Goal: Information Seeking & Learning: Learn about a topic

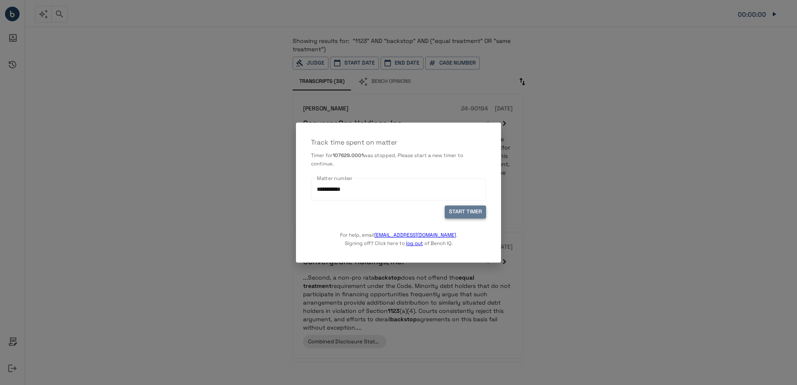
click at [477, 212] on button "START TIMER" at bounding box center [464, 211] width 41 height 13
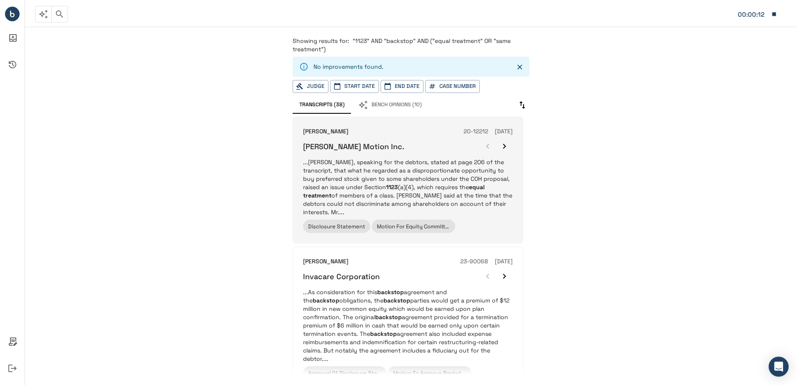
scroll to position [750, 0]
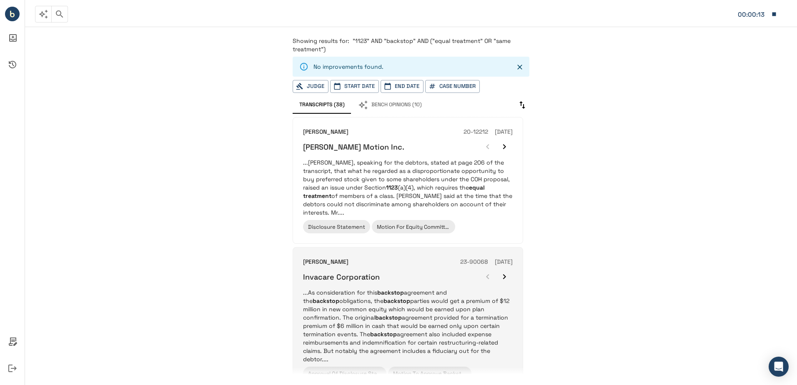
click at [410, 260] on div "[PERSON_NAME] 23-90068 [DATE] Invacare Corporation" at bounding box center [408, 270] width 210 height 27
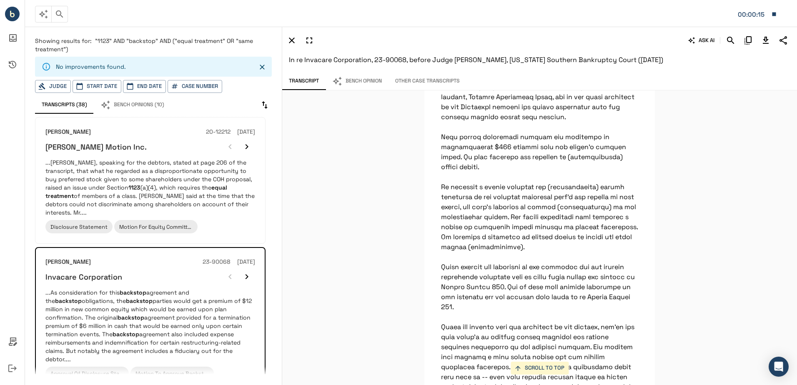
scroll to position [2263, 0]
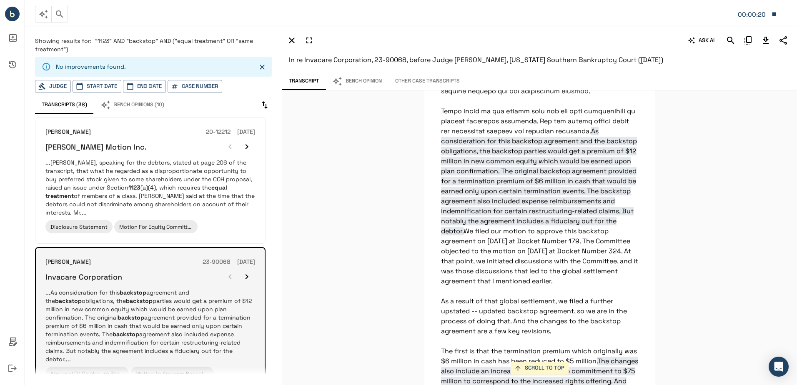
click at [250, 272] on icon "button" at bounding box center [247, 277] width 10 height 10
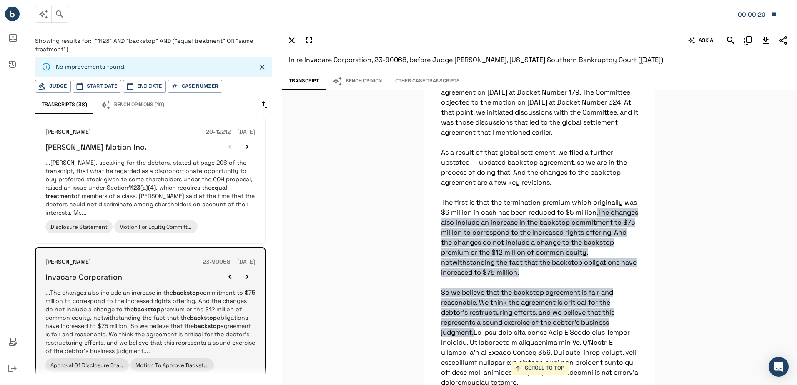
scroll to position [2518, 0]
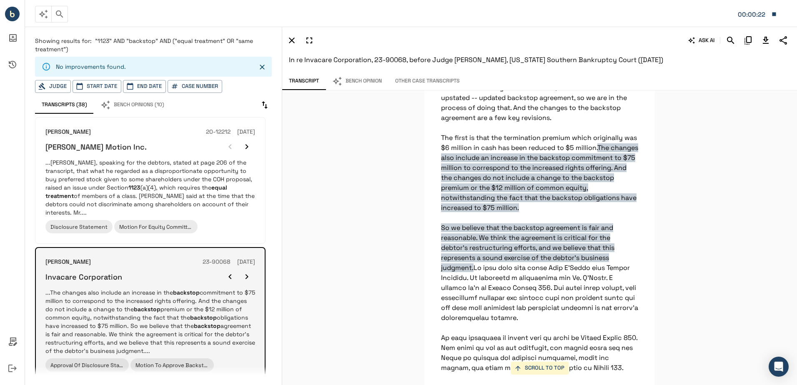
click at [250, 272] on icon "button" at bounding box center [247, 277] width 10 height 10
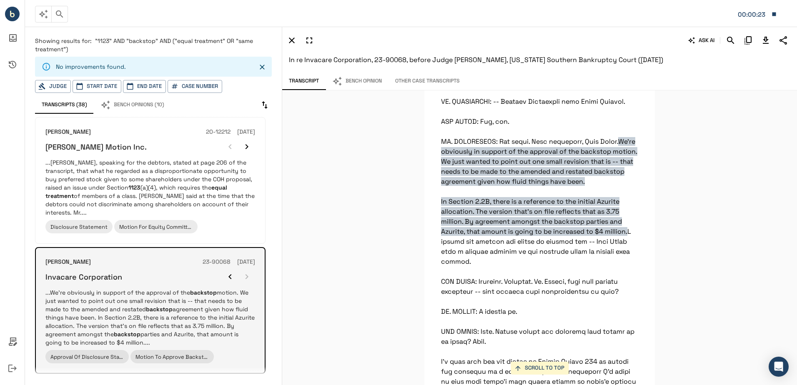
scroll to position [3393, 0]
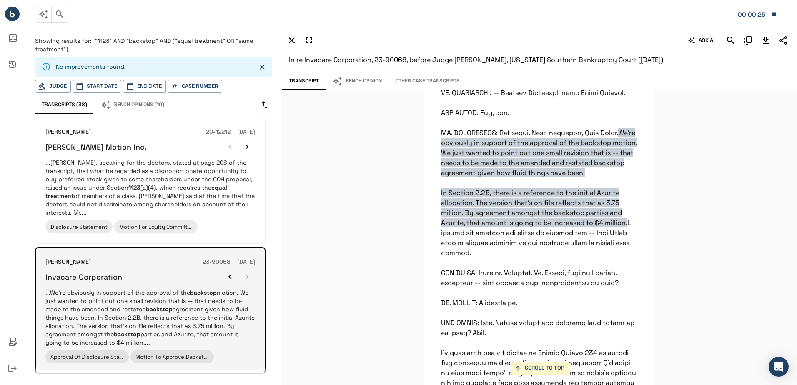
click at [250, 268] on div at bounding box center [238, 276] width 33 height 17
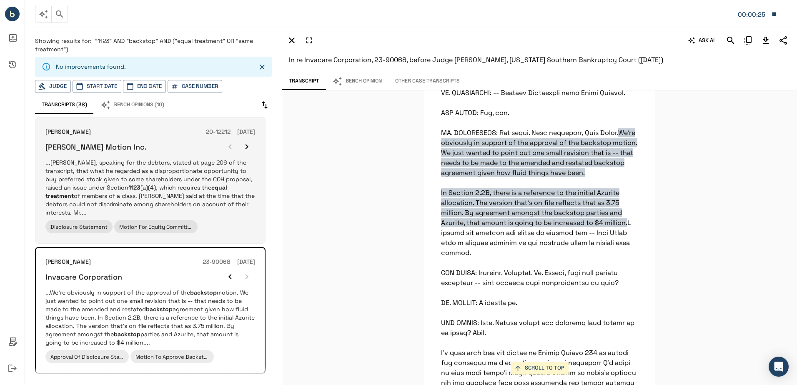
click at [233, 189] on p "...[PERSON_NAME], speaking for the debtors, stated at page 206 of the transcrip…" at bounding box center [150, 187] width 210 height 58
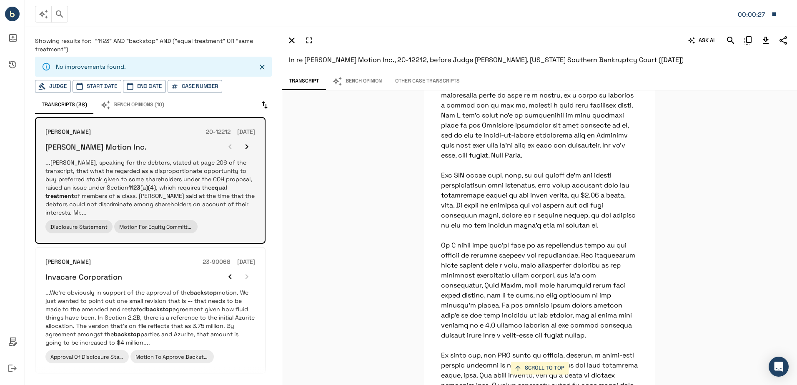
scroll to position [24668, 0]
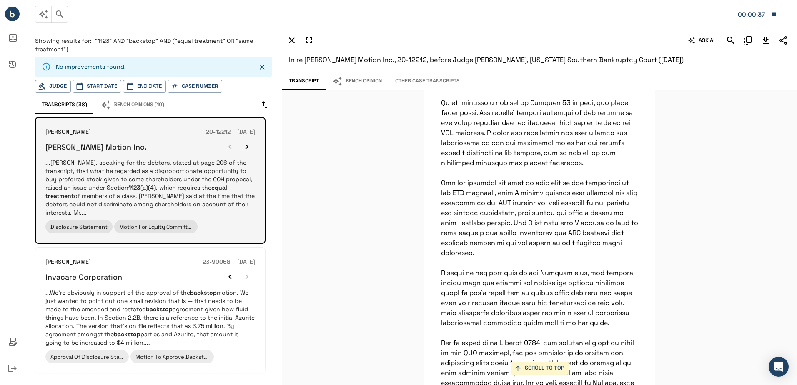
click at [245, 138] on button "button" at bounding box center [246, 146] width 17 height 17
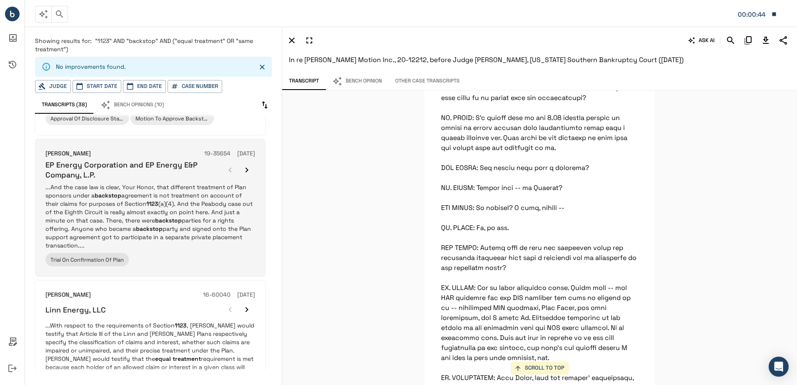
scroll to position [1058, 0]
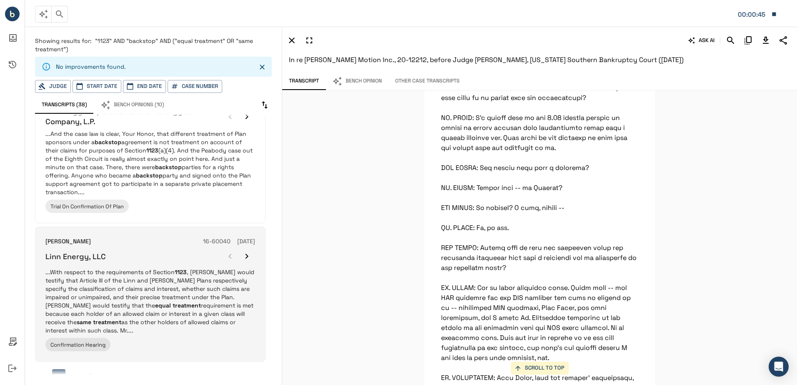
click at [198, 268] on p "...With respect to the requirements of Section 1123 , [PERSON_NAME] would testi…" at bounding box center [150, 301] width 210 height 67
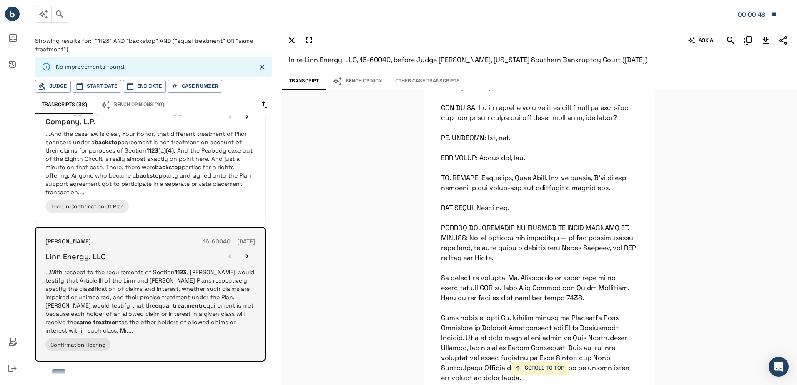
scroll to position [9836, 0]
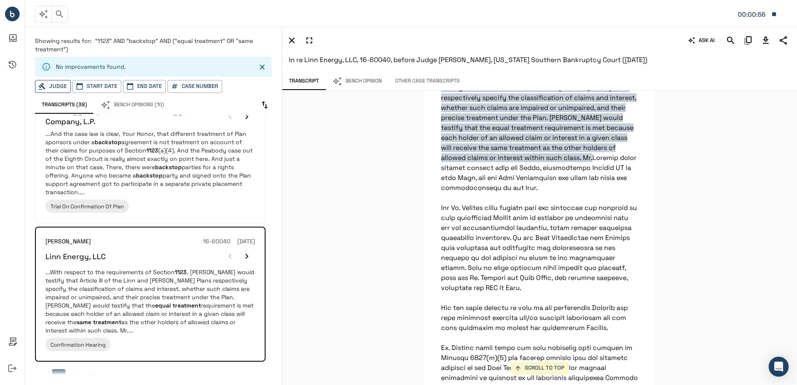
click at [62, 87] on button "Judge" at bounding box center [53, 86] width 36 height 13
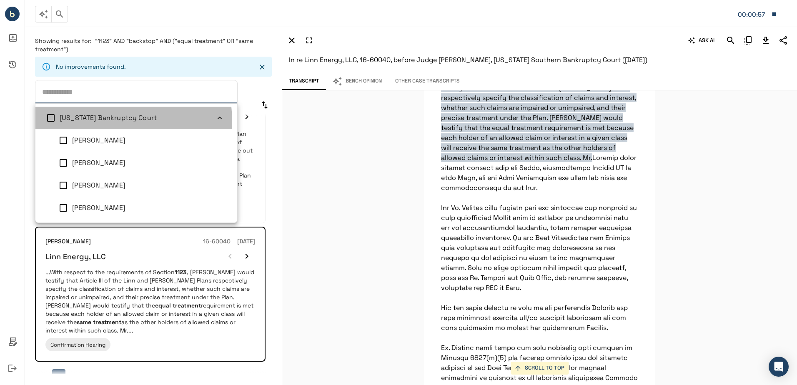
click at [89, 122] on div "[US_STATE] Bankruptcy Court" at bounding box center [138, 118] width 156 height 10
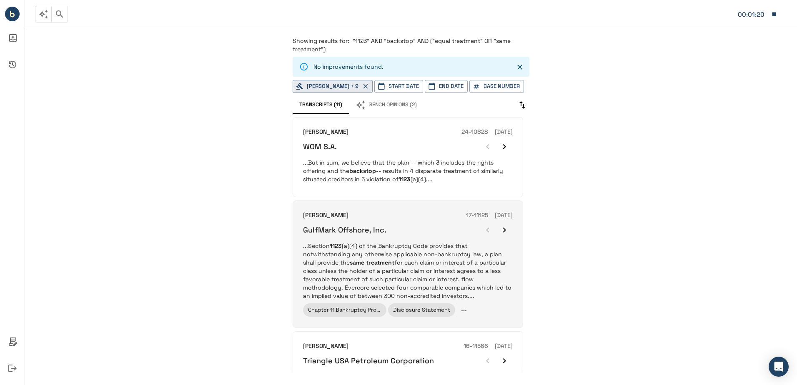
click at [422, 238] on div "[PERSON_NAME] 17-11125 [DATE] GulfMark Offshore, Inc. ...Section 1123 (a)(4) of…" at bounding box center [408, 264] width 210 height 107
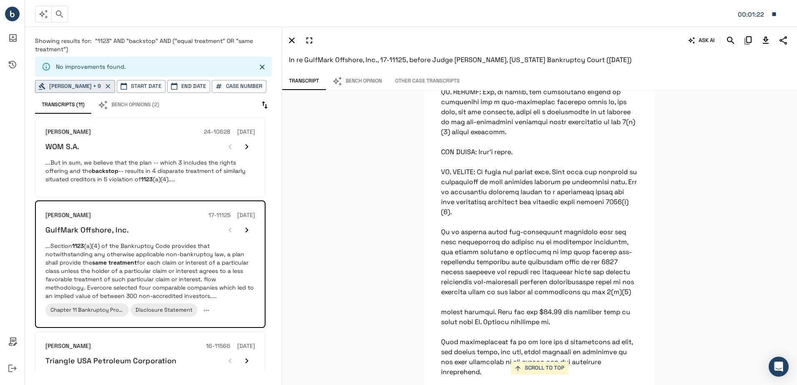
scroll to position [23079, 0]
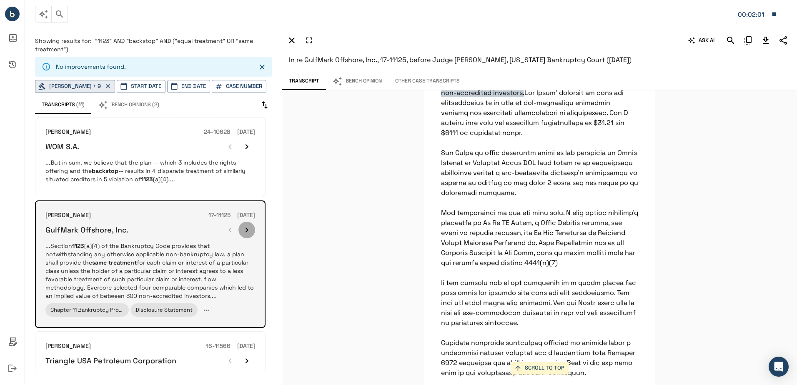
click at [247, 227] on icon "button" at bounding box center [247, 230] width 10 height 10
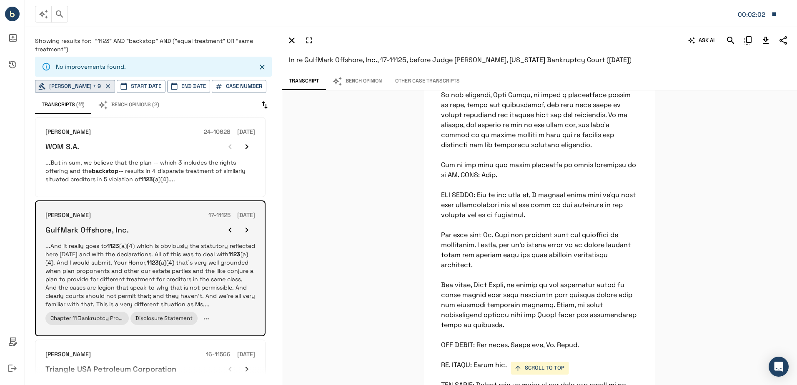
scroll to position [20619, 0]
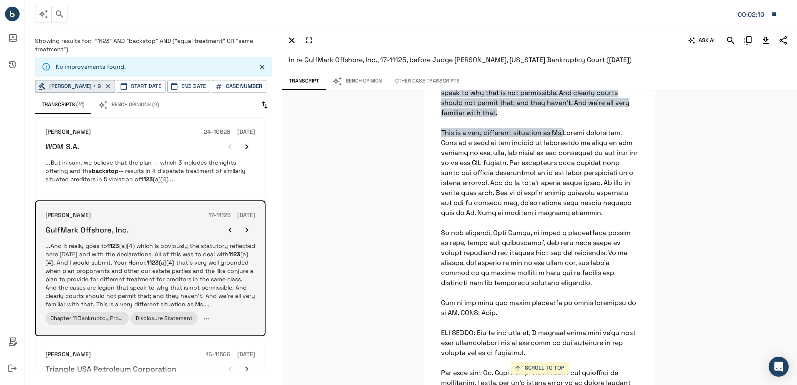
click at [247, 227] on icon "button" at bounding box center [247, 230] width 10 height 10
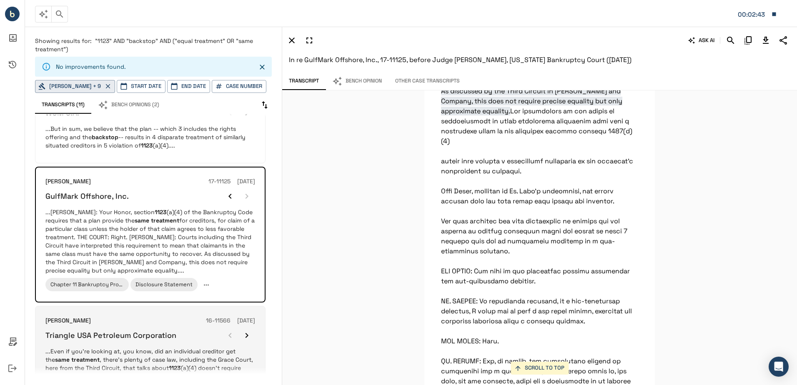
scroll to position [83, 0]
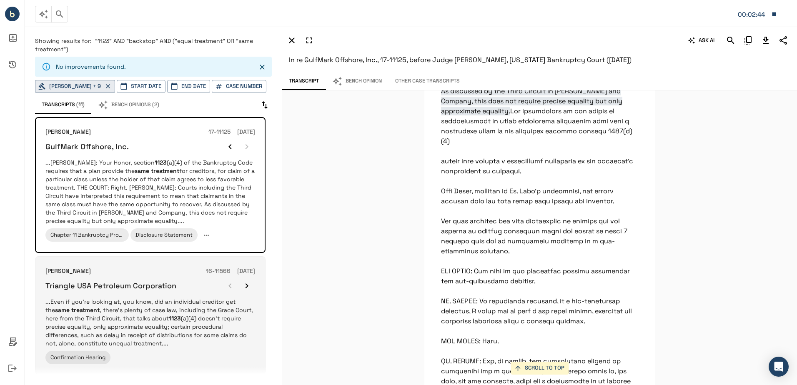
click at [184, 300] on p "...Even if you're looking at, you know, did an individual creditor get the same…" at bounding box center [150, 322] width 210 height 50
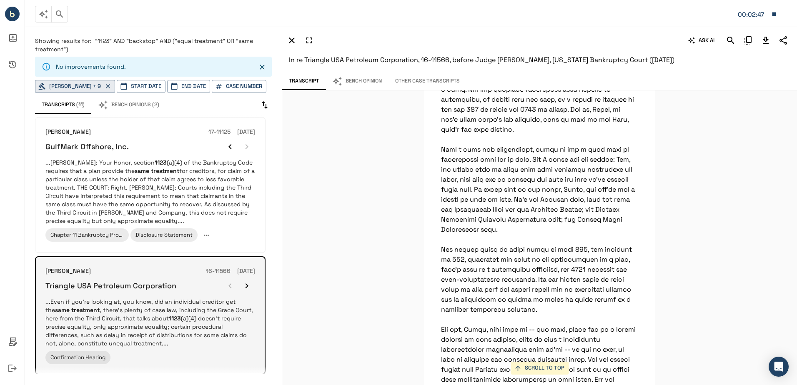
scroll to position [27093, 0]
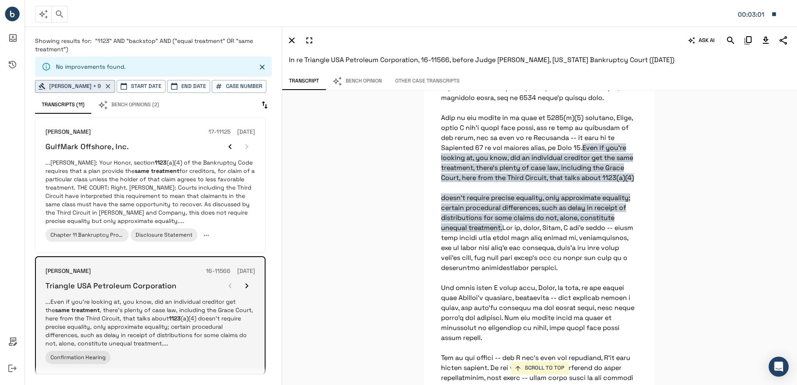
click at [247, 286] on icon "button" at bounding box center [246, 285] width 3 height 5
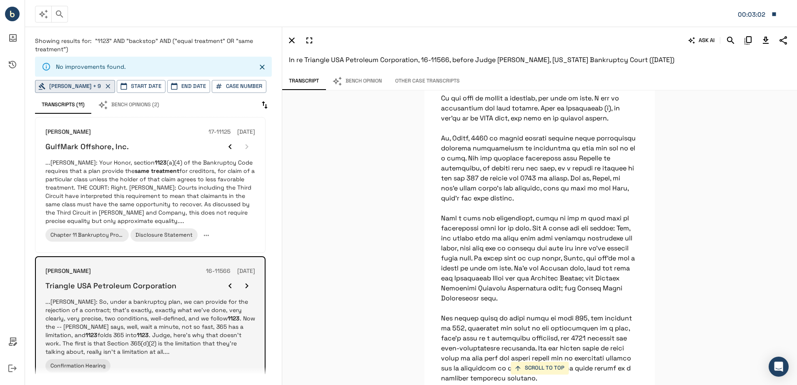
scroll to position [25023, 0]
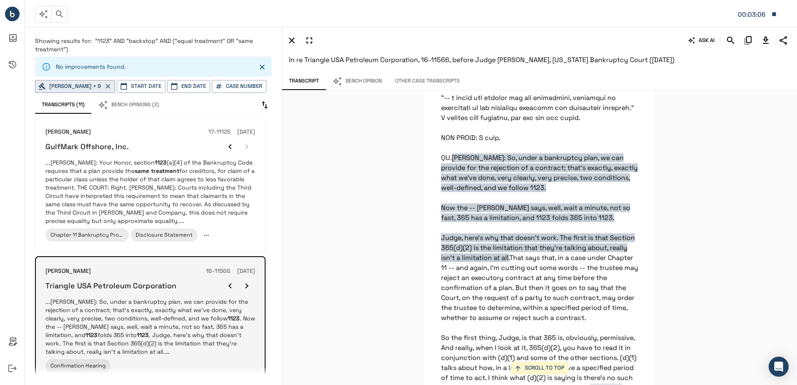
click at [247, 286] on icon "button" at bounding box center [246, 285] width 3 height 5
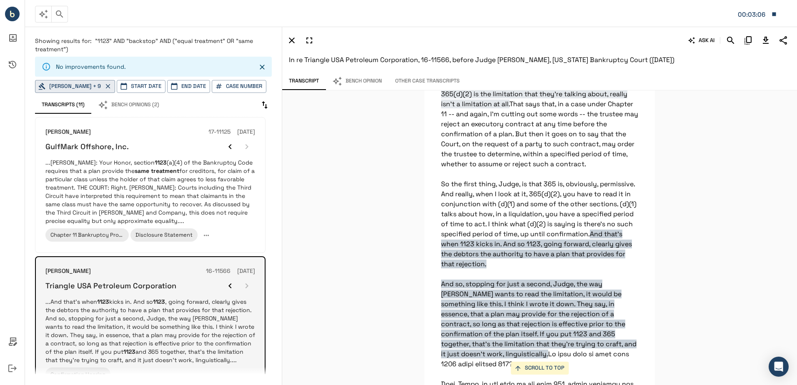
scroll to position [25263, 0]
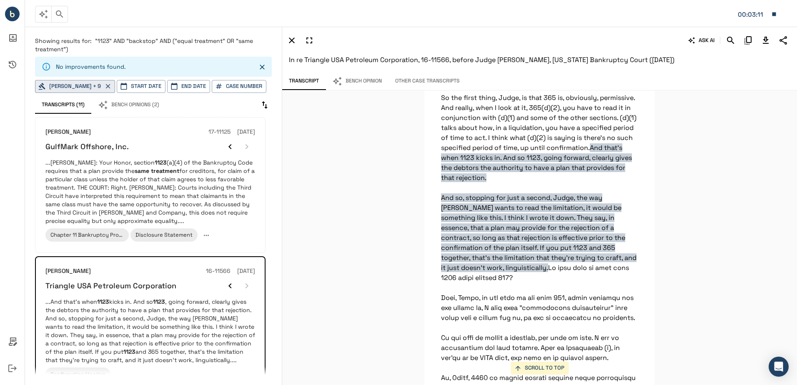
drag, startPoint x: 340, startPoint y: 172, endPoint x: 322, endPoint y: 131, distance: 44.8
click at [322, 131] on div "SCROLL TO TOP [PERSON_NAME]: So, under a bankruptcy plan, we can provide for th…" at bounding box center [539, 237] width 514 height 295
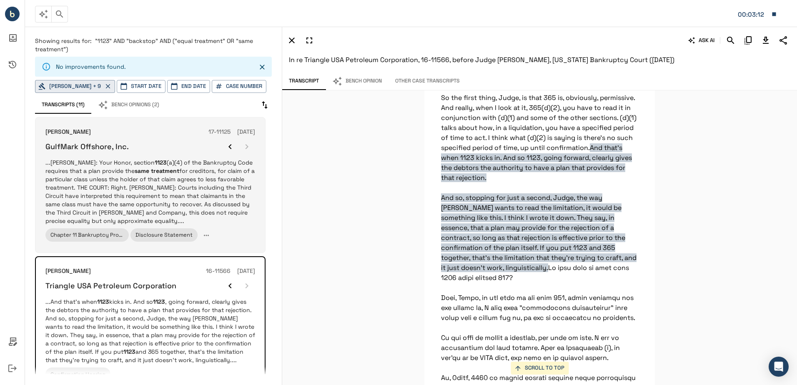
scroll to position [0, 0]
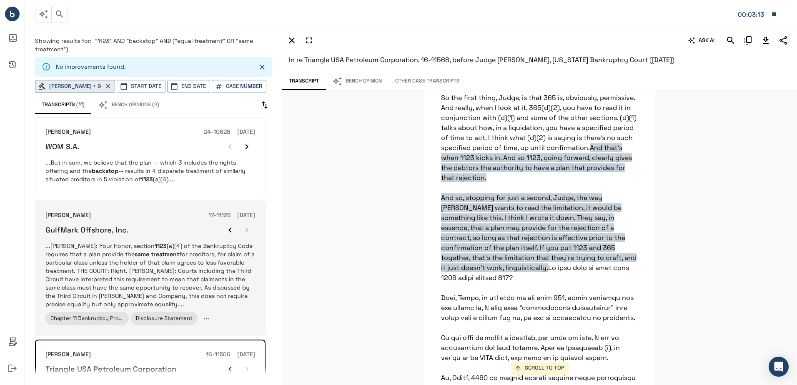
click at [152, 232] on div "GulfMark Offshore, Inc." at bounding box center [150, 230] width 210 height 17
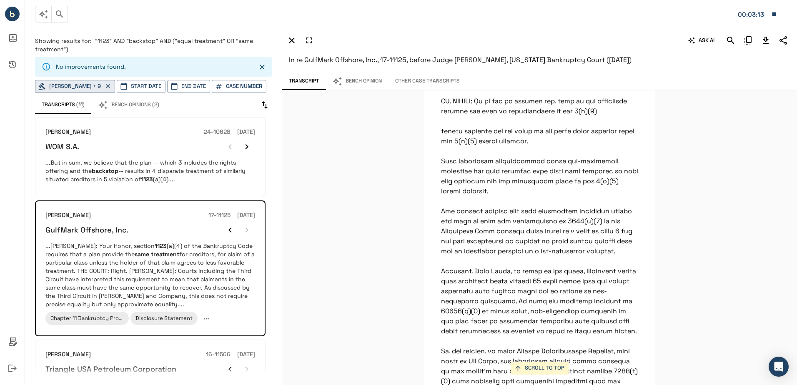
scroll to position [18160, 0]
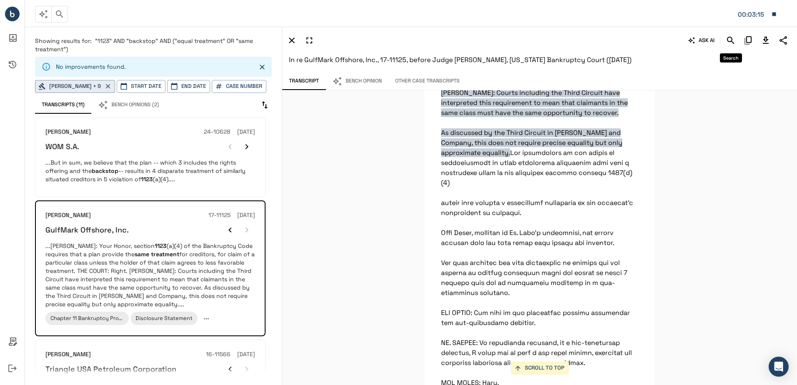
click at [728, 42] on icon "Search" at bounding box center [730, 40] width 10 height 10
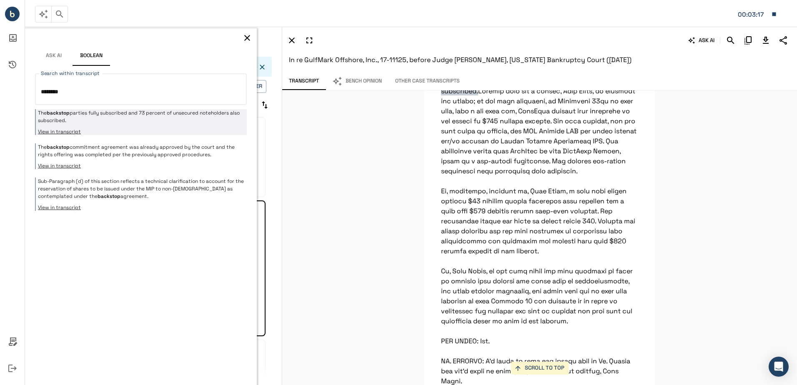
scroll to position [1408, 0]
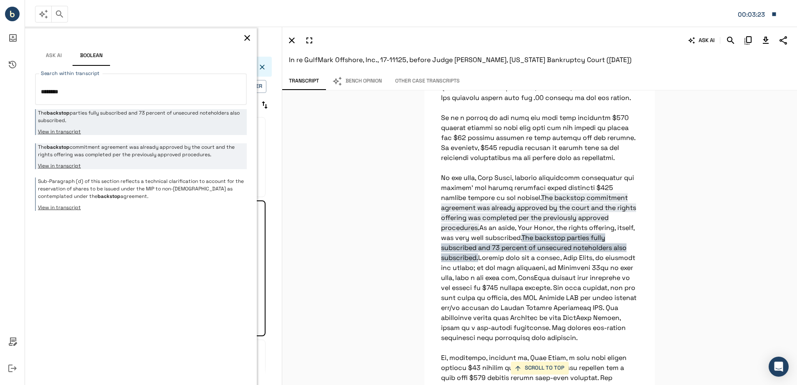
type textarea "********"
click at [114, 153] on p "The backstop commitment agreement was already approved by the court and the rig…" at bounding box center [141, 150] width 207 height 15
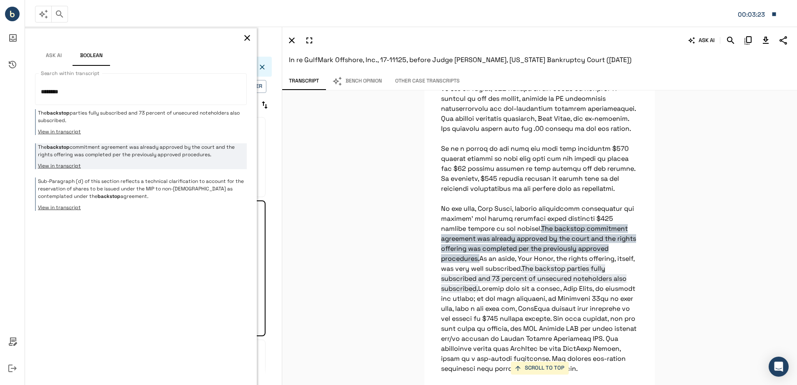
scroll to position [1373, 0]
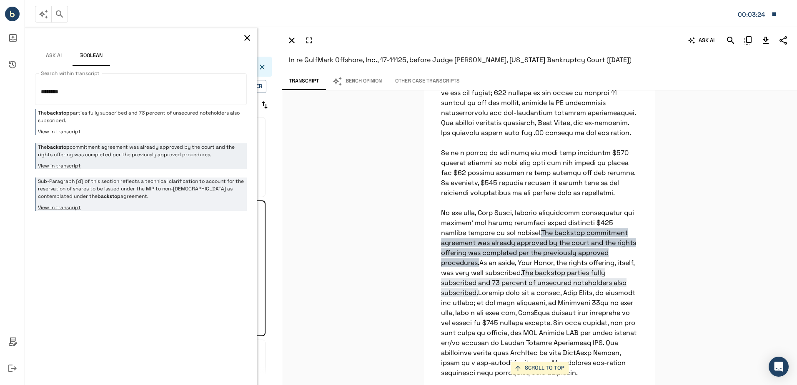
click at [116, 178] on p "Sub-Paragraph (d) of this section reflects a technical clarification to account…" at bounding box center [141, 188] width 207 height 22
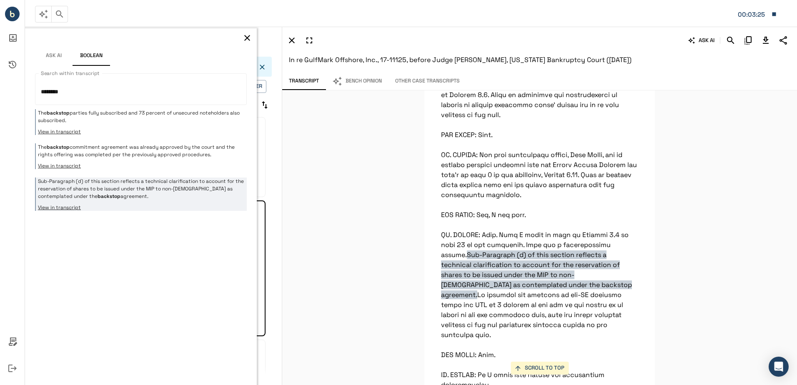
scroll to position [5117, 0]
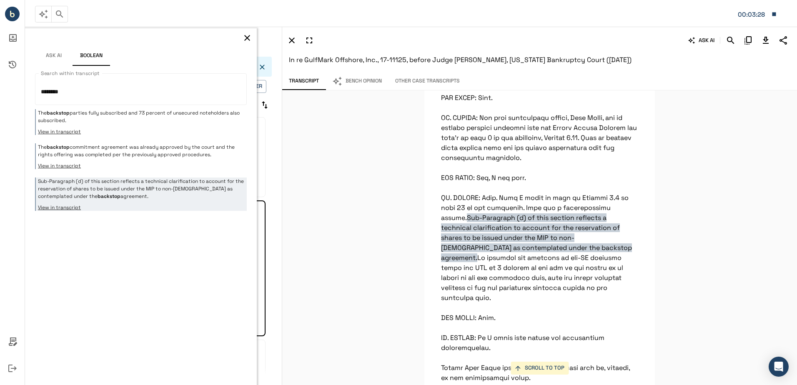
drag, startPoint x: 248, startPoint y: 40, endPoint x: 251, endPoint y: 36, distance: 5.3
click at [251, 36] on icon "button" at bounding box center [247, 38] width 10 height 10
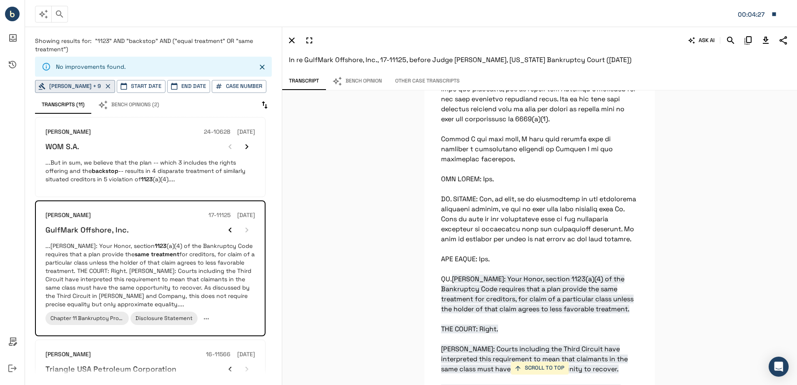
scroll to position [17951, 0]
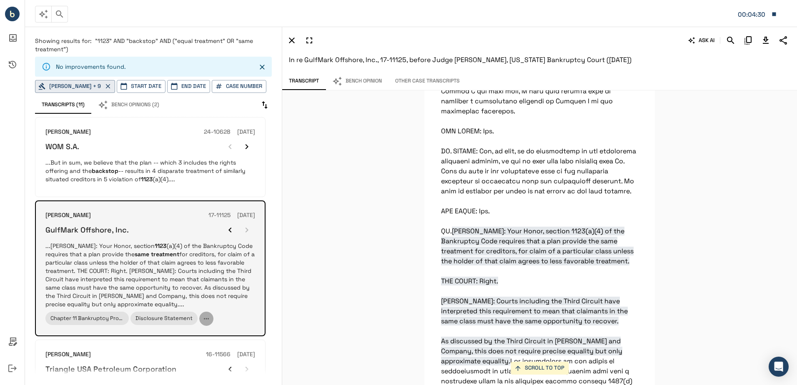
click at [204, 320] on icon "button" at bounding box center [205, 318] width 7 height 7
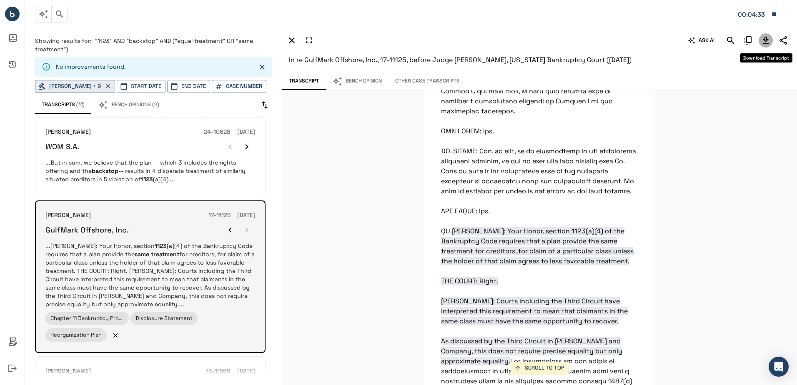
click at [766, 38] on icon "Download Transcript" at bounding box center [765, 40] width 6 height 7
click at [764, 42] on icon "Download Transcript" at bounding box center [765, 40] width 10 height 10
click at [706, 92] on div "SCROLL TO TOP [PERSON_NAME]: Your Honor, section 1123(a)(4) of the Bankruptcy C…" at bounding box center [539, 237] width 514 height 295
click at [428, 78] on button "Other Case Transcripts" at bounding box center [427, 80] width 78 height 17
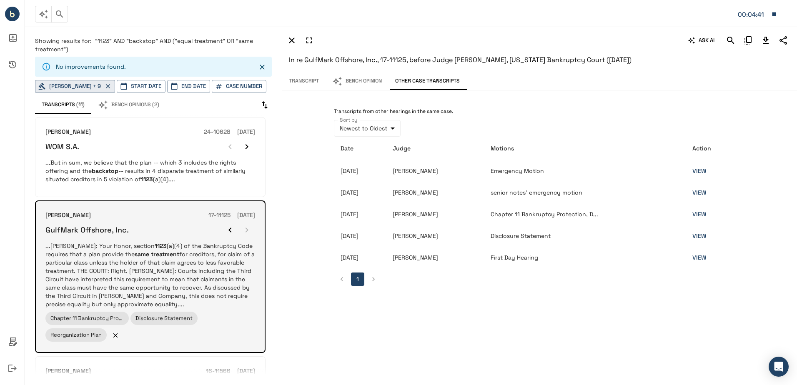
click at [322, 82] on button "Transcript" at bounding box center [303, 80] width 43 height 17
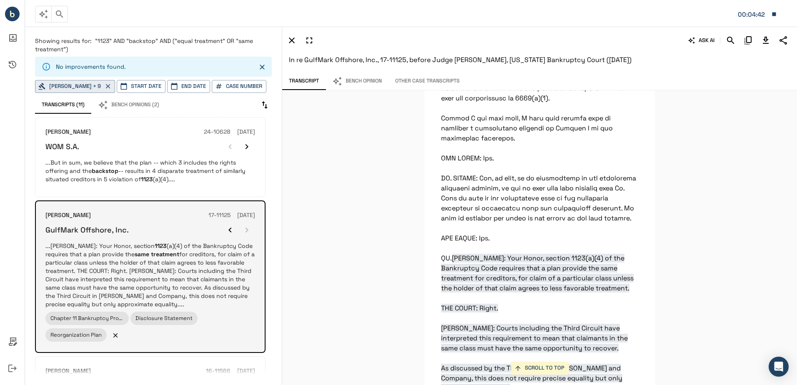
scroll to position [17910, 0]
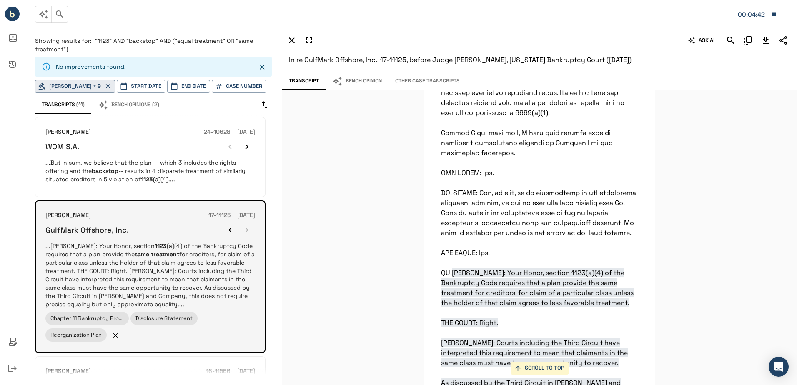
click at [762, 43] on icon "Download Transcript" at bounding box center [765, 40] width 6 height 7
click at [366, 156] on div "SCROLL TO TOP [PERSON_NAME]: Your Honor, section 1123(a)(4) of the Bankruptcy C…" at bounding box center [539, 237] width 514 height 295
click at [411, 82] on button "Other Case Transcripts" at bounding box center [427, 80] width 78 height 17
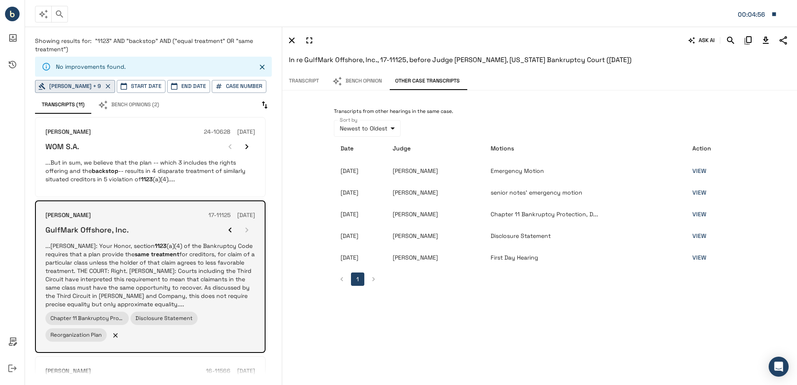
click at [699, 211] on link "VIEW" at bounding box center [699, 213] width 14 height 7
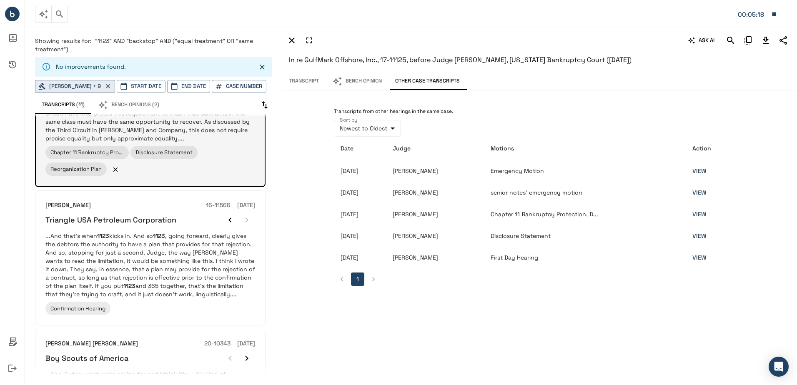
scroll to position [167, 0]
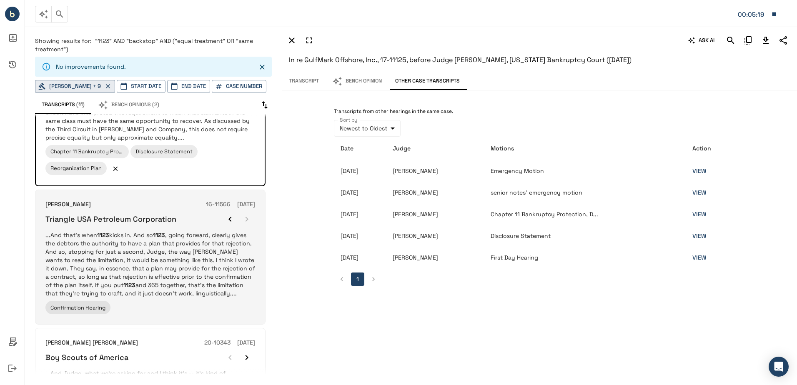
click at [177, 260] on p "...And that's when 1123 kicks in. And so 1123 , going forward, clearly gives th…" at bounding box center [150, 264] width 210 height 67
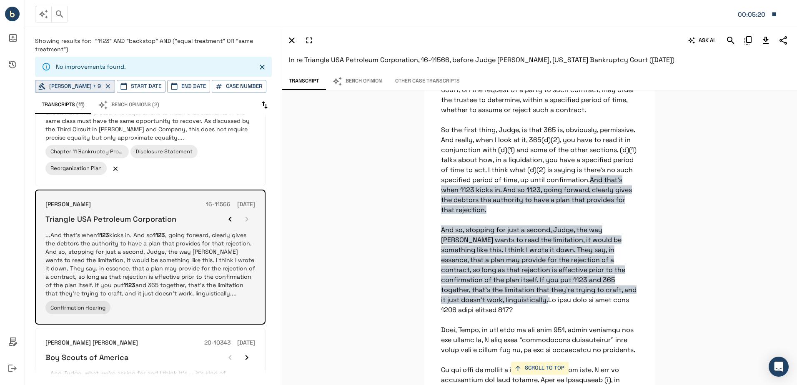
scroll to position [25263, 0]
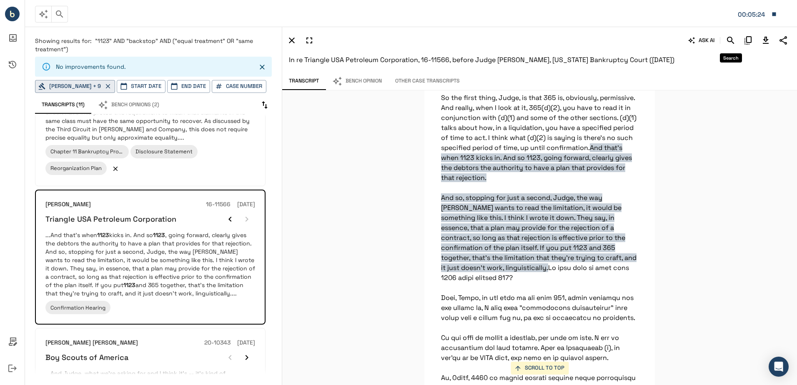
click at [730, 37] on icon "Search" at bounding box center [730, 40] width 7 height 7
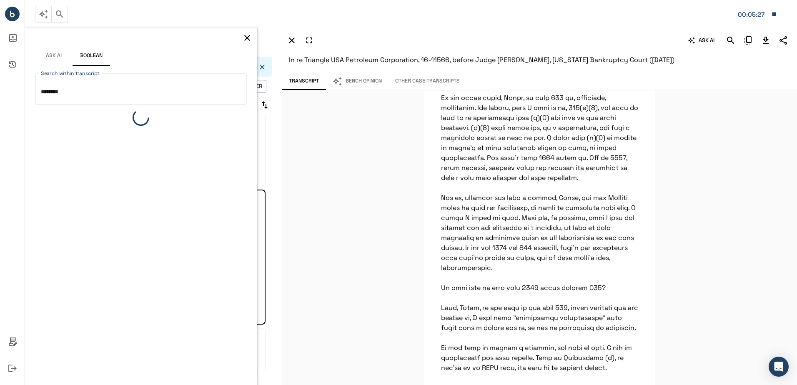
type textarea "********"
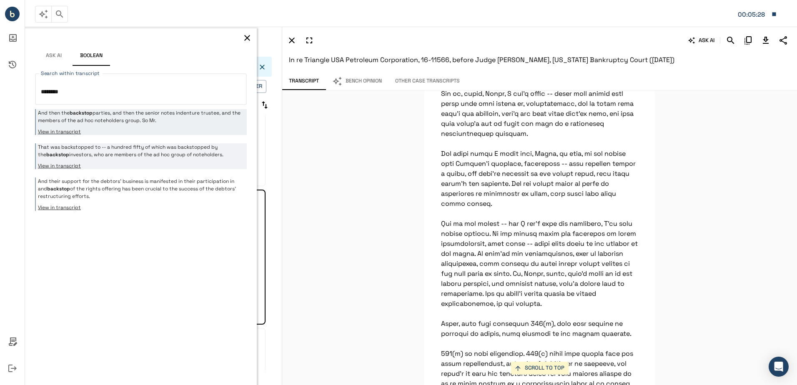
scroll to position [27833, 0]
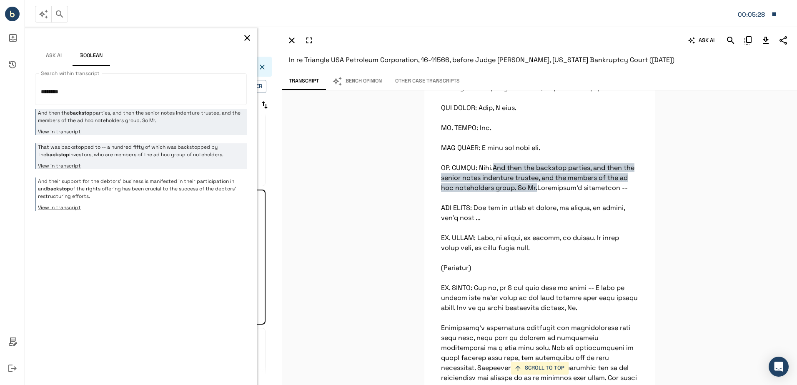
click at [167, 148] on p "That was backstopped to -- a hundred fifty of which was backstopped by the back…" at bounding box center [141, 150] width 207 height 15
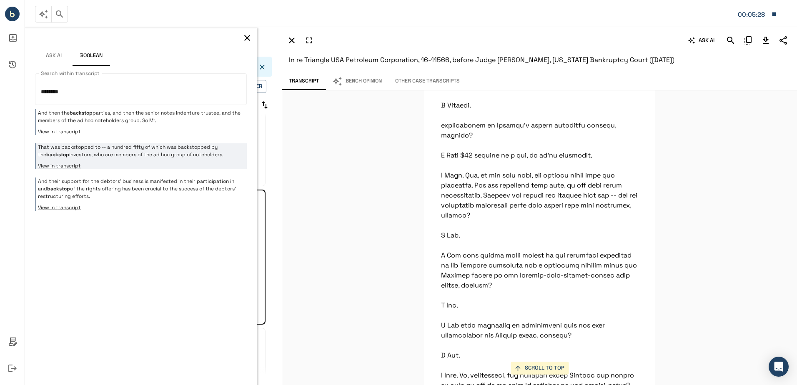
scroll to position [4213, 0]
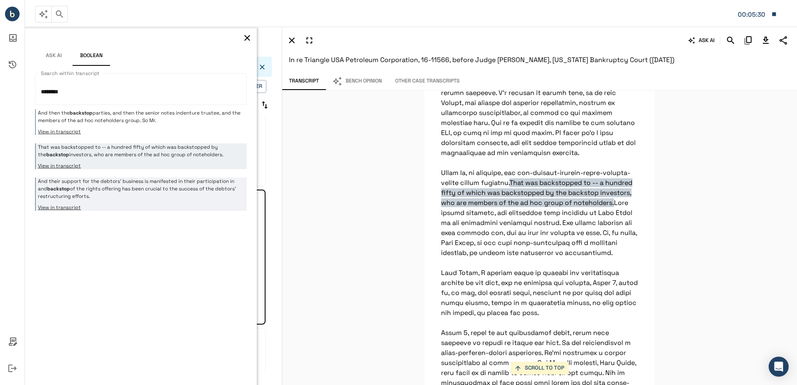
click at [166, 180] on p "And their support for the debtors' business is manifested in their participatio…" at bounding box center [141, 188] width 207 height 22
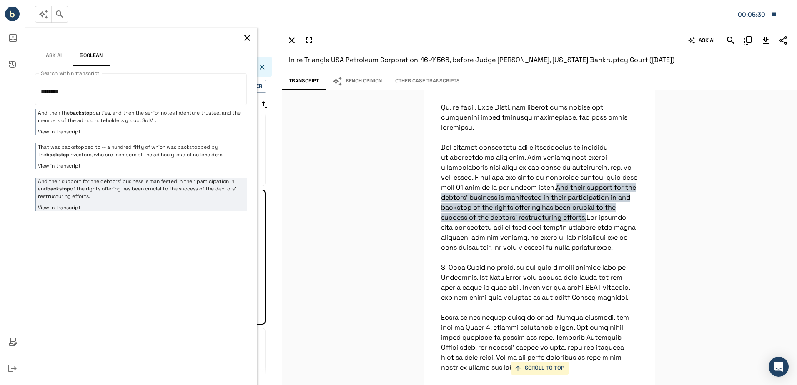
scroll to position [3353, 0]
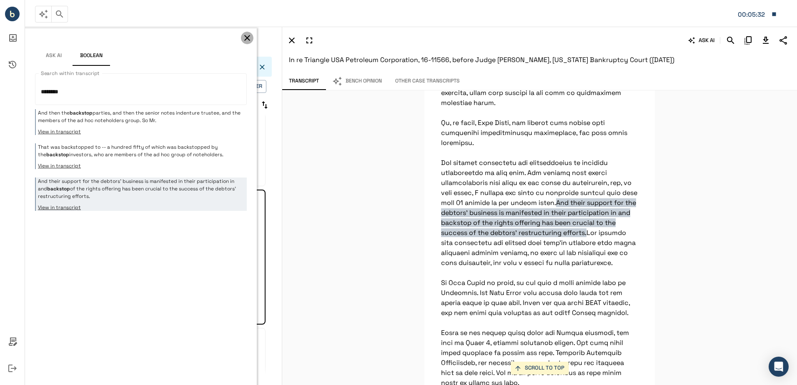
click at [247, 38] on icon "button" at bounding box center [247, 38] width 6 height 6
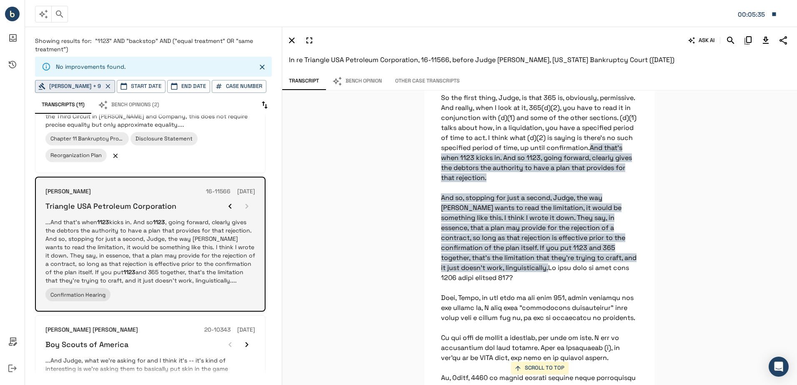
scroll to position [167, 0]
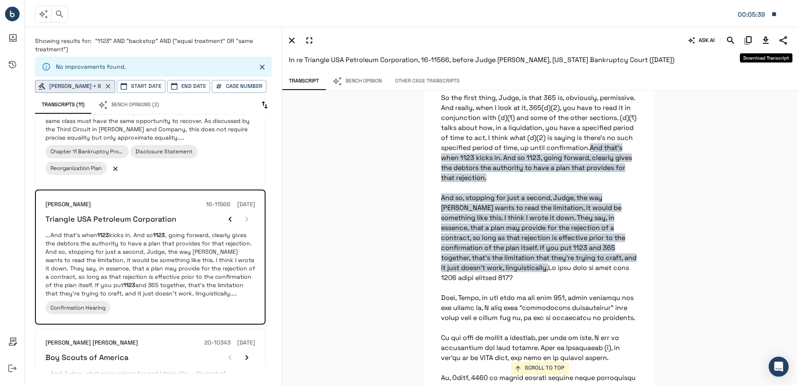
click at [763, 42] on icon "Download Transcript" at bounding box center [765, 40] width 10 height 10
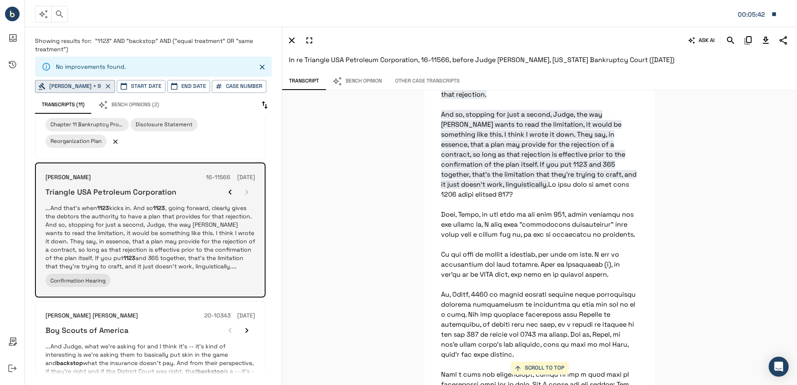
scroll to position [208, 0]
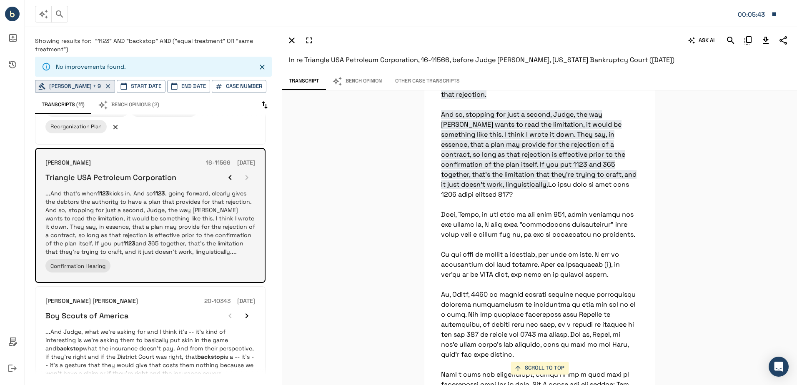
drag, startPoint x: 182, startPoint y: 234, endPoint x: 150, endPoint y: 223, distance: 33.3
click at [150, 223] on p "...And that's when 1123 kicks in. And so 1123 , going forward, clearly gives th…" at bounding box center [150, 222] width 210 height 67
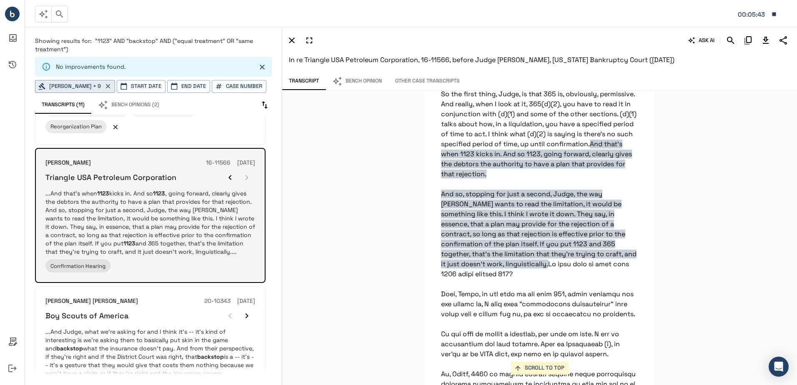
scroll to position [25263, 0]
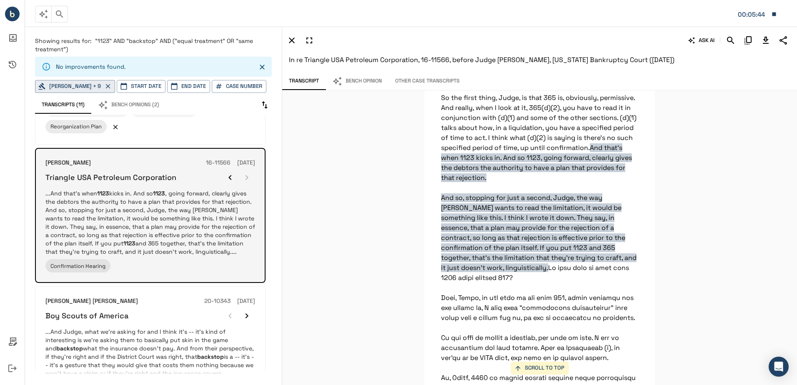
click at [150, 221] on p "...And that's when 1123 kicks in. And so 1123 , going forward, clearly gives th…" at bounding box center [150, 222] width 210 height 67
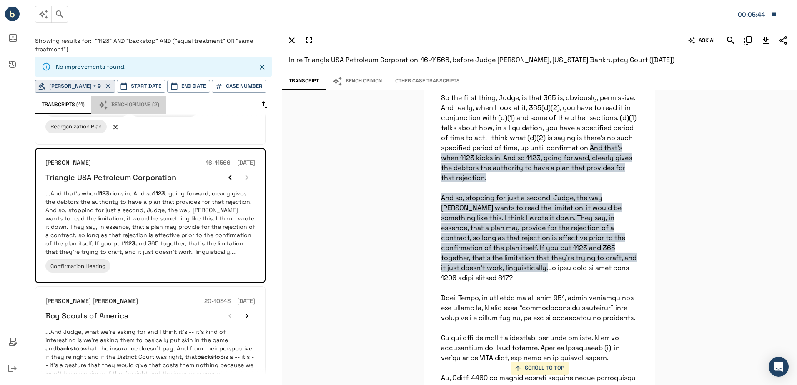
click at [133, 106] on button "Bench Opinions (2)" at bounding box center [128, 104] width 75 height 17
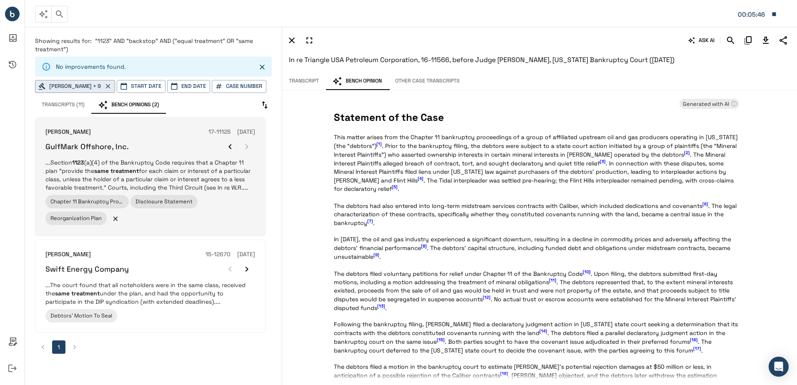
click at [134, 145] on div "GulfMark Offshore, Inc." at bounding box center [150, 146] width 210 height 17
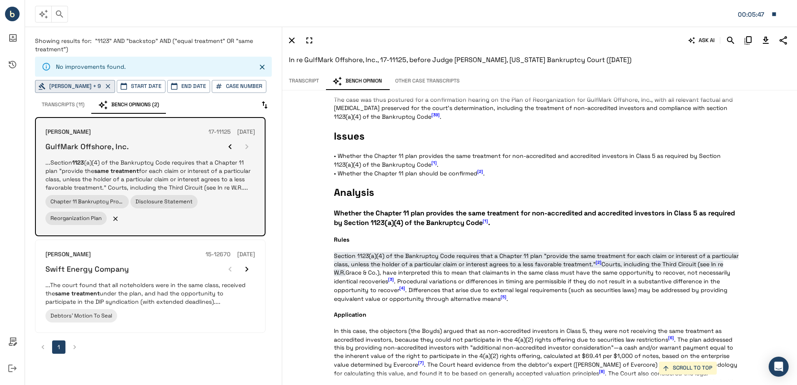
scroll to position [619, 0]
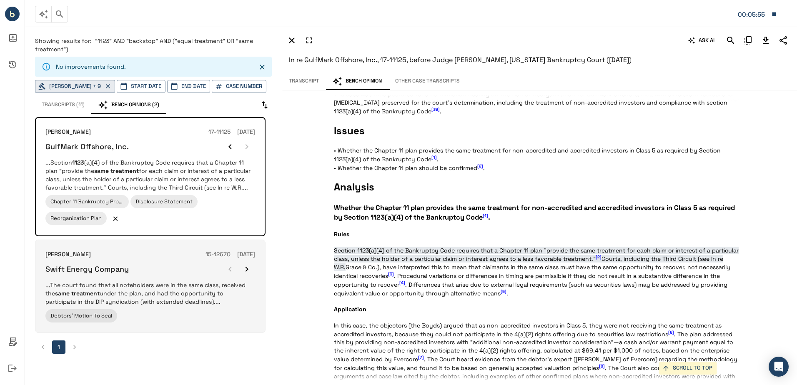
click at [157, 257] on div "[PERSON_NAME] 15-12670 [DATE]" at bounding box center [150, 254] width 210 height 9
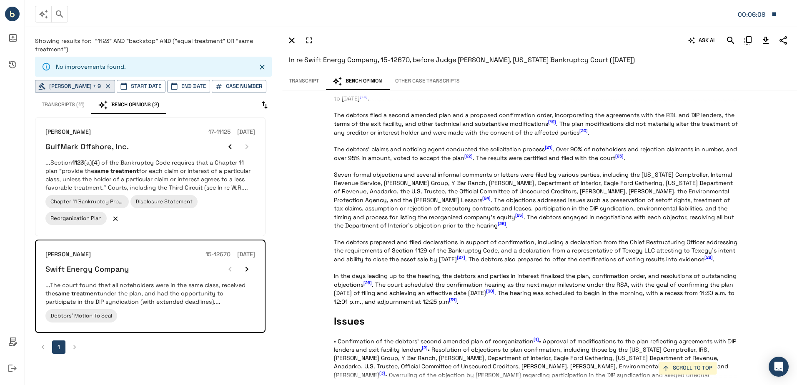
scroll to position [0, 0]
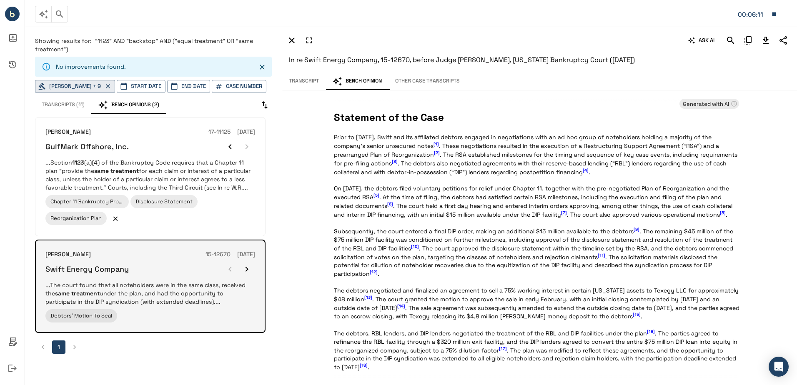
click at [130, 285] on p "...The court found that all noteholders were in the same class, received the sa…" at bounding box center [150, 293] width 210 height 25
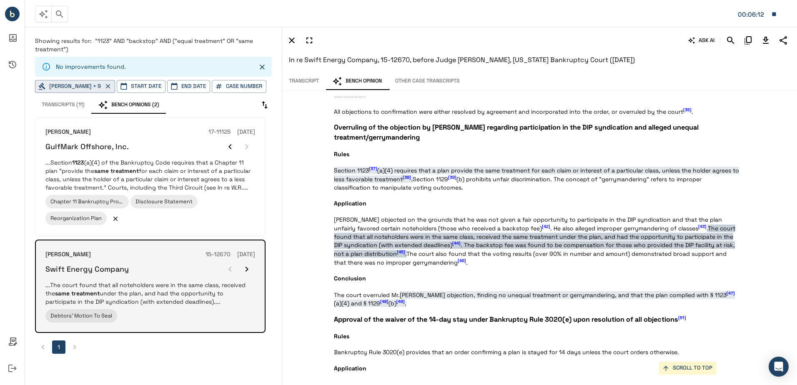
scroll to position [1185, 0]
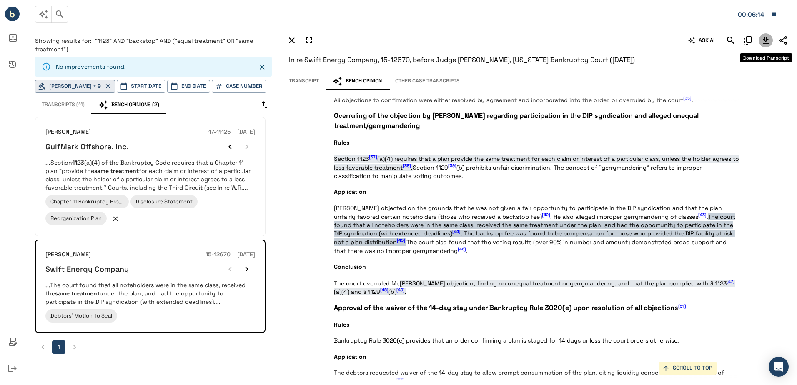
click at [766, 38] on icon "Download Transcript" at bounding box center [765, 40] width 6 height 7
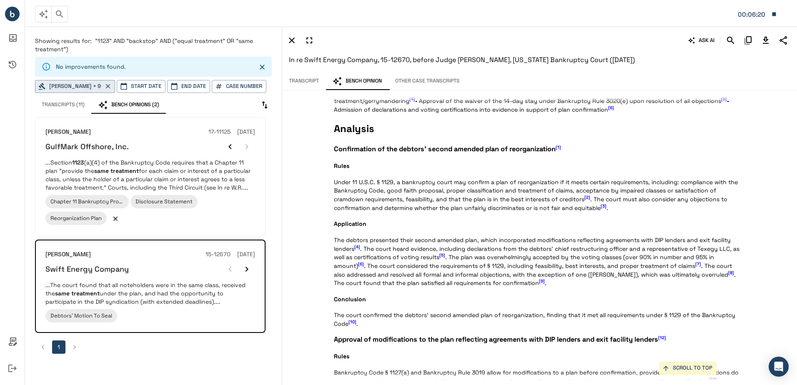
scroll to position [583, 0]
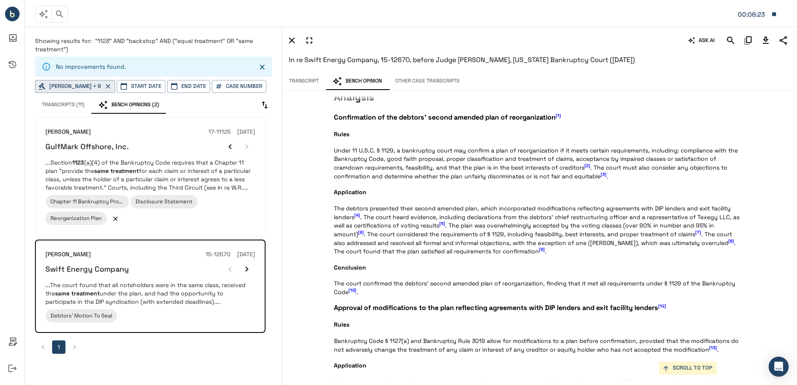
click at [497, 246] on p "Statement of the Case Prior to [DATE], Swift and its affiliated debtors engaged…" at bounding box center [536, 391] width 405 height 1729
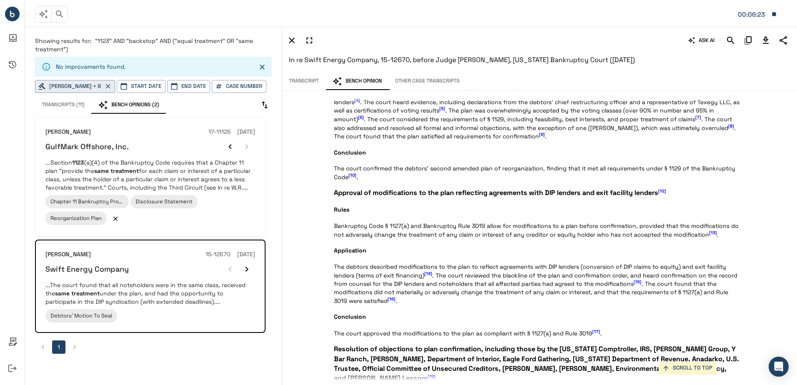
scroll to position [708, 0]
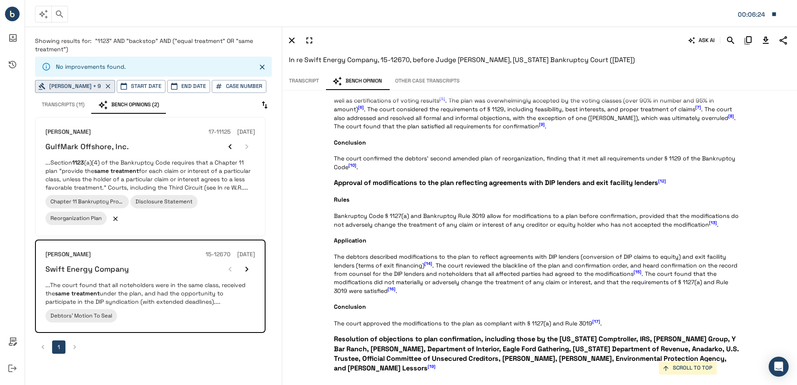
click at [729, 41] on icon "Search" at bounding box center [730, 40] width 7 height 7
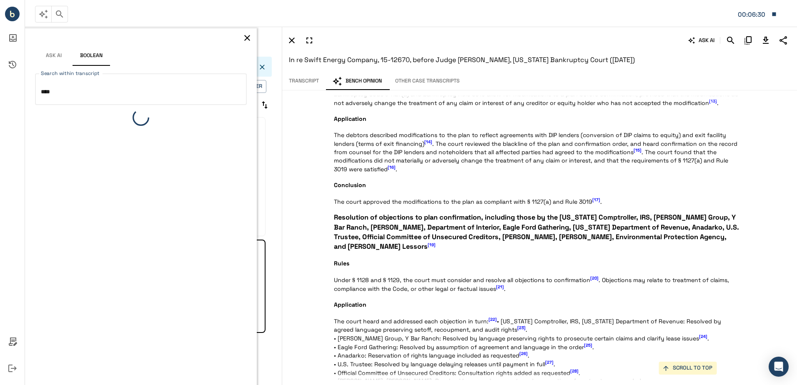
scroll to position [833, 0]
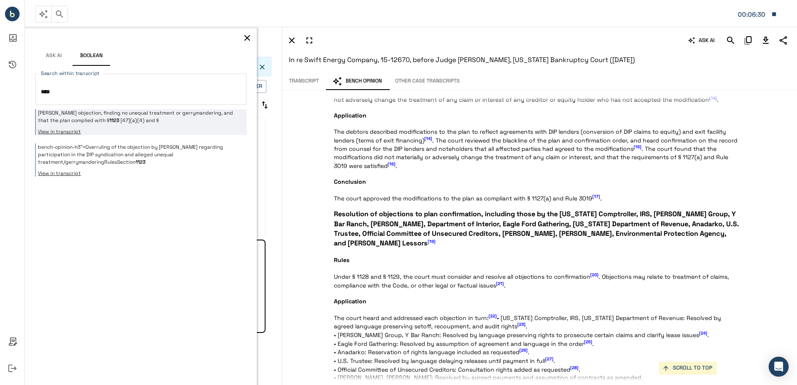
type textarea "****"
click at [178, 113] on p "[PERSON_NAME] objection, finding no unequal treatment or gerrymandering, and th…" at bounding box center [141, 116] width 207 height 15
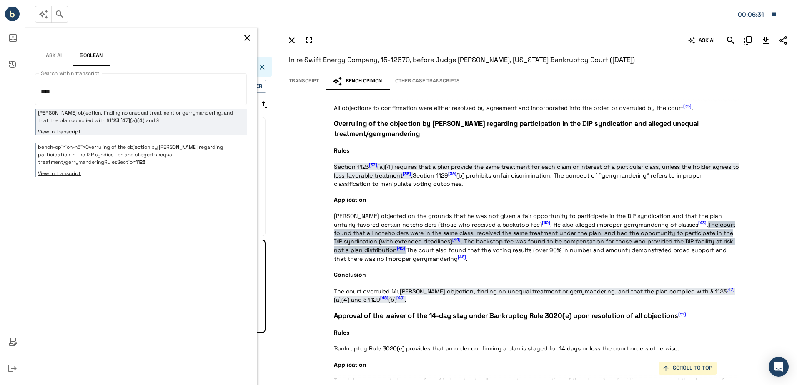
scroll to position [1185, 0]
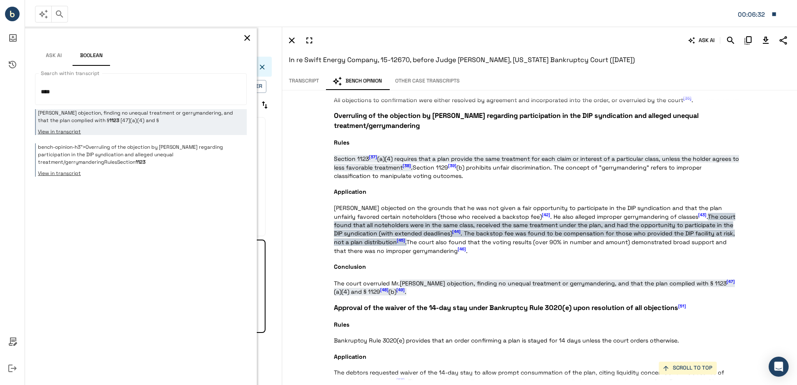
click at [397, 243] on span "[45]" at bounding box center [401, 239] width 8 height 5
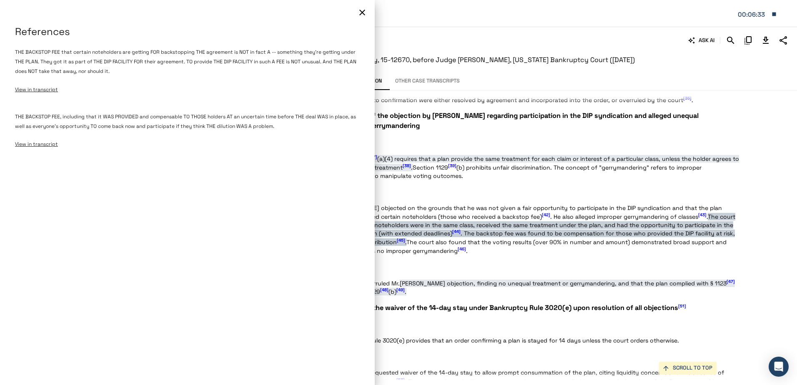
click at [43, 90] on span "View in transcript" at bounding box center [36, 89] width 43 height 7
click at [358, 12] on icon "button" at bounding box center [362, 12] width 10 height 10
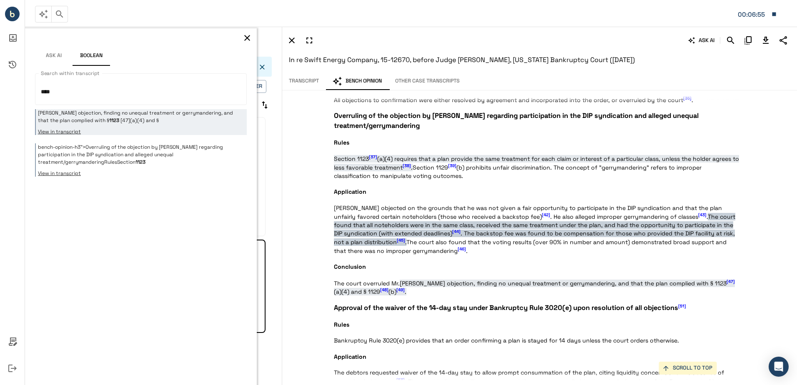
click at [249, 39] on icon "button" at bounding box center [247, 38] width 6 height 6
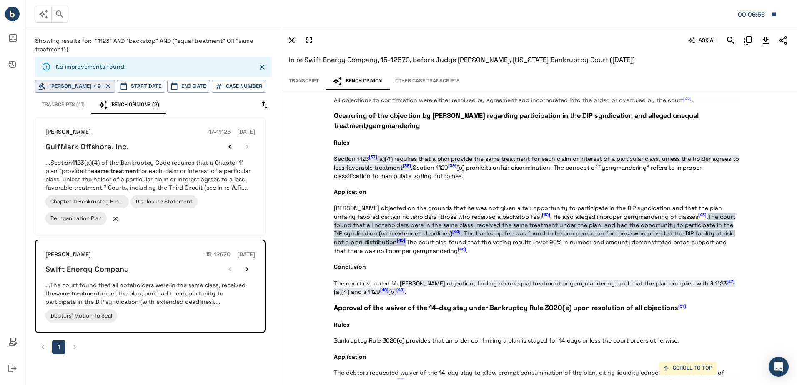
click at [52, 105] on button "Transcripts (11)" at bounding box center [63, 104] width 56 height 17
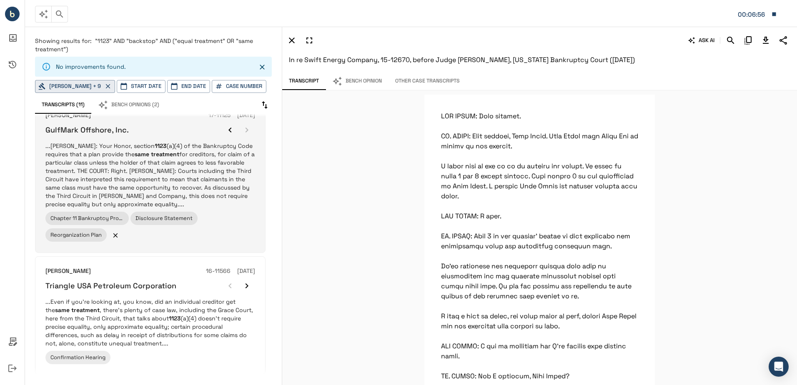
scroll to position [167, 0]
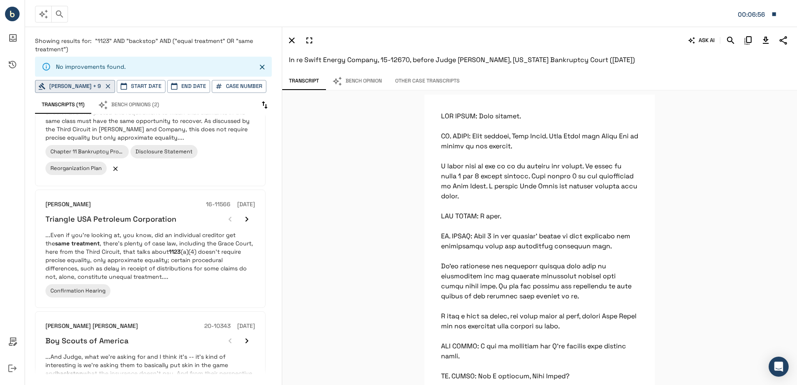
click at [125, 104] on button "Bench Opinions (2)" at bounding box center [128, 104] width 75 height 17
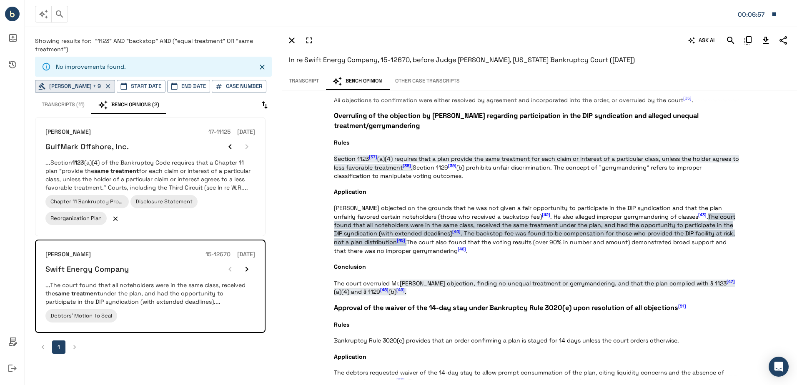
click at [62, 96] on button "Transcripts (11)" at bounding box center [63, 104] width 56 height 17
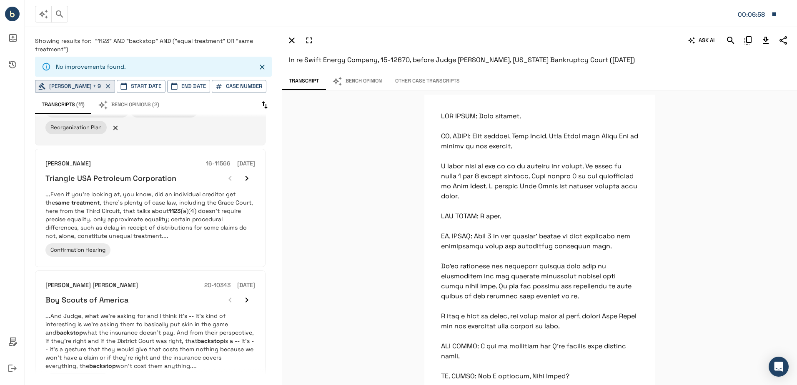
scroll to position [208, 0]
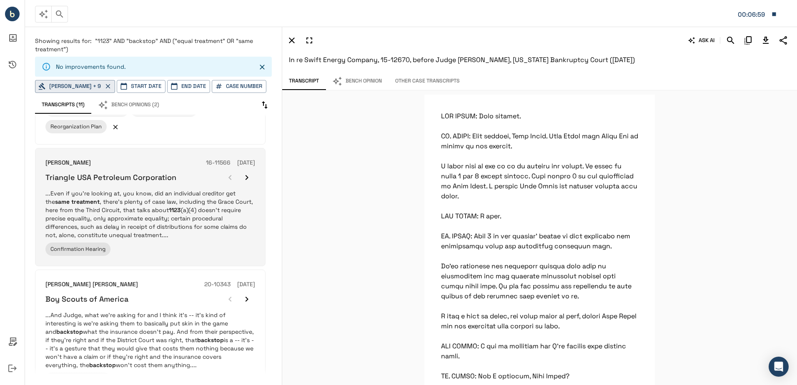
click at [136, 232] on p "...Even if you're looking at, you know, did an individual creditor get the same…" at bounding box center [150, 214] width 210 height 50
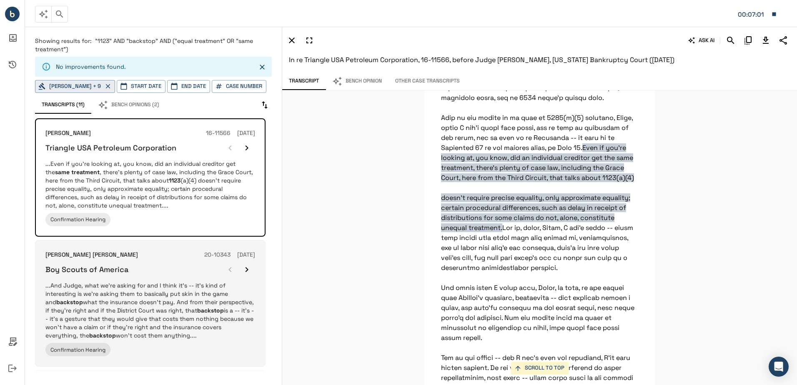
scroll to position [250, 0]
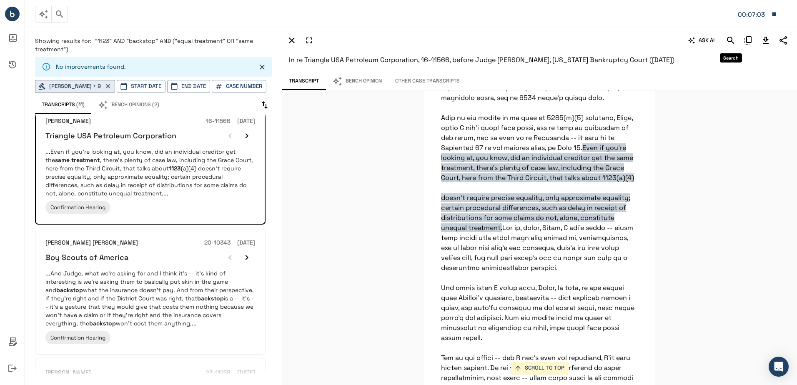
click at [727, 37] on icon "Search" at bounding box center [730, 40] width 7 height 7
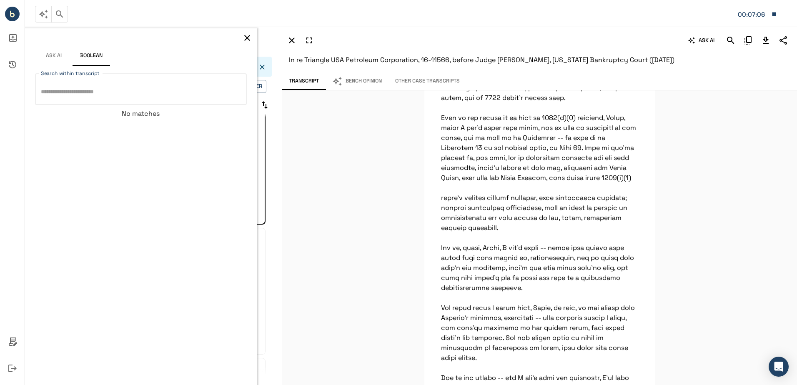
click at [244, 35] on icon "button" at bounding box center [247, 38] width 10 height 10
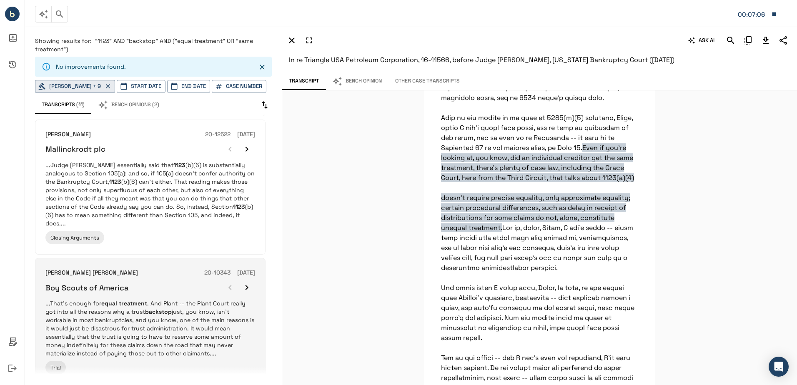
scroll to position [1059, 0]
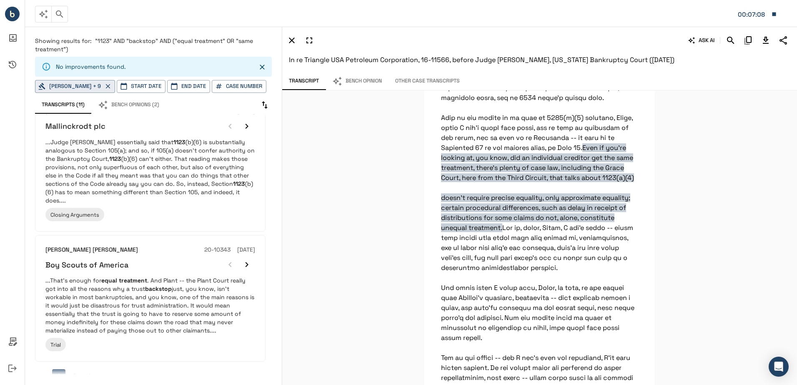
click at [69, 369] on button "2" at bounding box center [74, 375] width 13 height 13
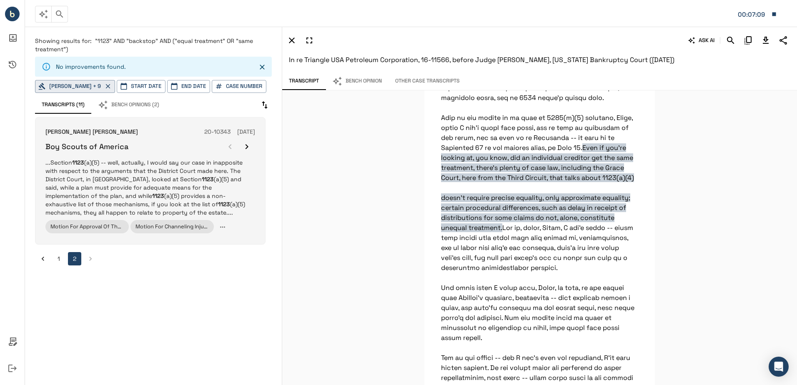
click at [133, 200] on p "...Section 1123 (a)(5) -- well, actually, I would say our case in inapposite wi…" at bounding box center [150, 187] width 210 height 58
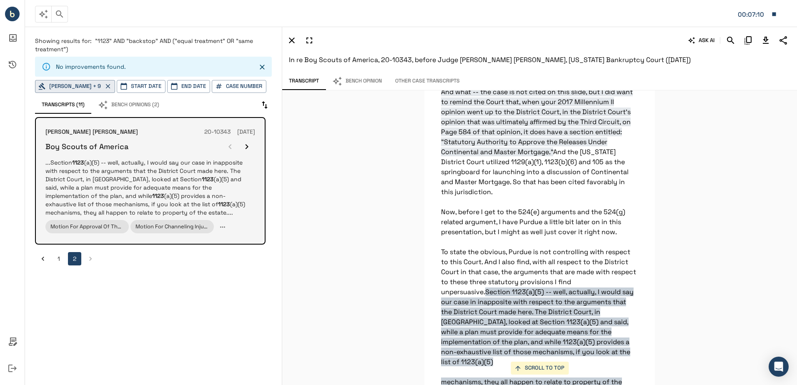
scroll to position [10981, 0]
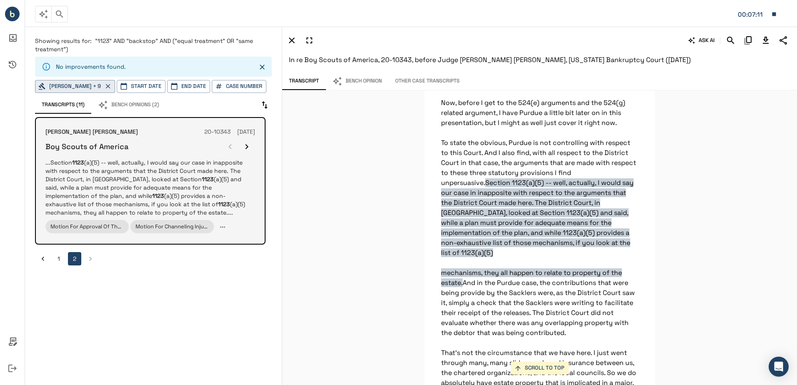
click at [247, 144] on icon "button" at bounding box center [247, 147] width 10 height 10
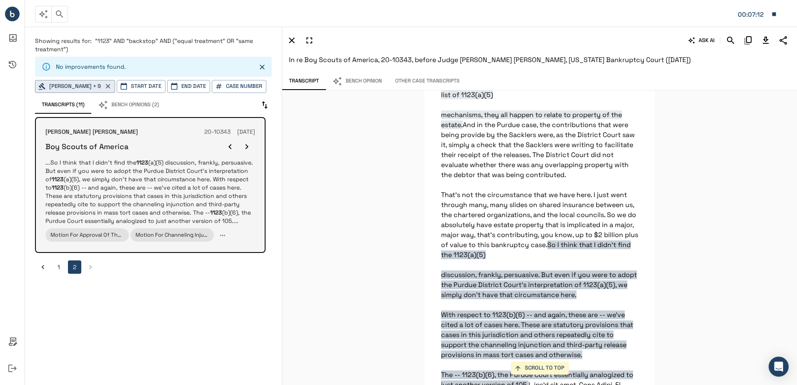
scroll to position [11251, 0]
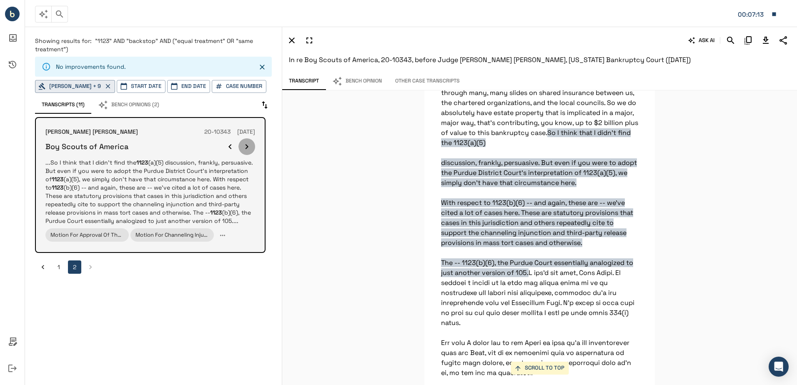
click at [247, 144] on icon "button" at bounding box center [247, 147] width 10 height 10
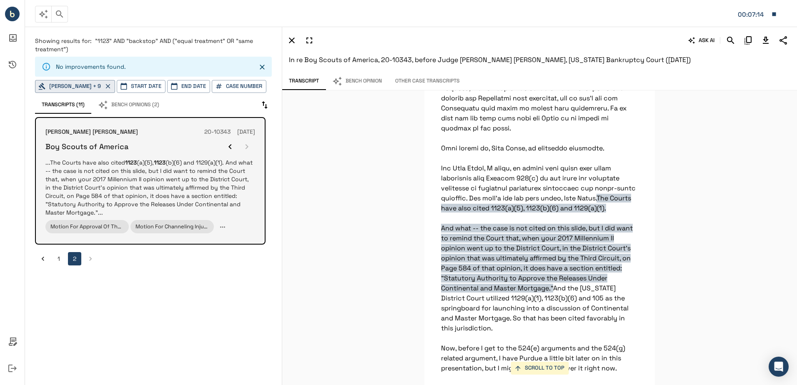
scroll to position [10731, 0]
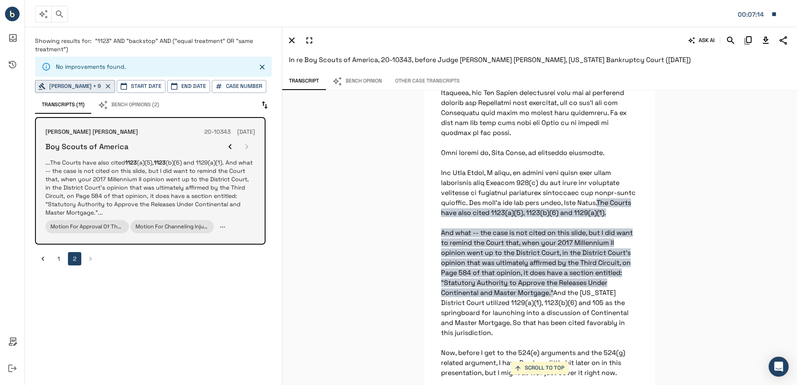
click at [247, 144] on div at bounding box center [238, 146] width 33 height 17
click at [225, 146] on icon "button" at bounding box center [230, 147] width 10 height 10
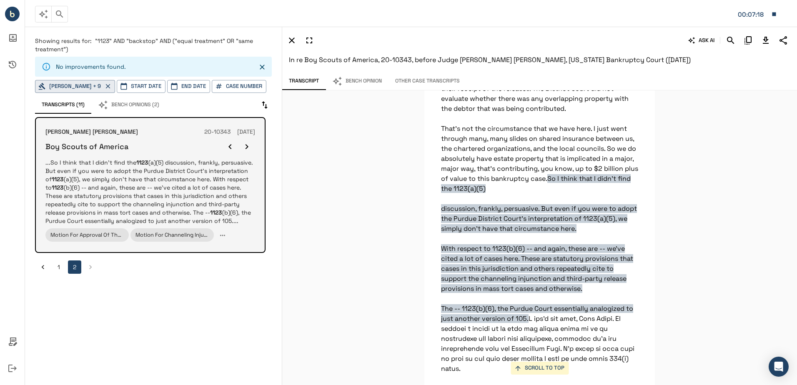
scroll to position [11251, 0]
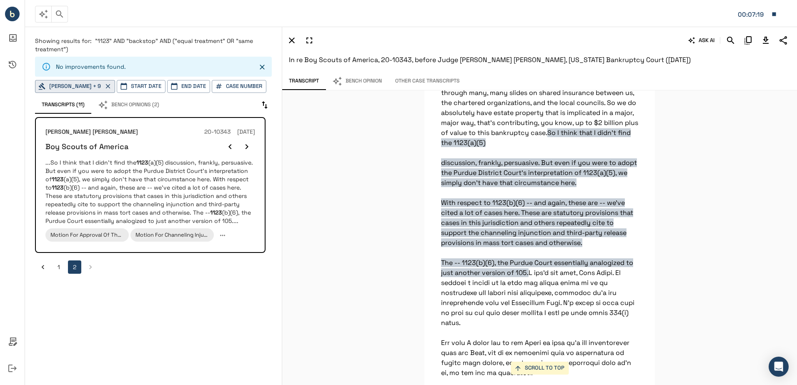
click at [63, 269] on button "1" at bounding box center [58, 266] width 13 height 13
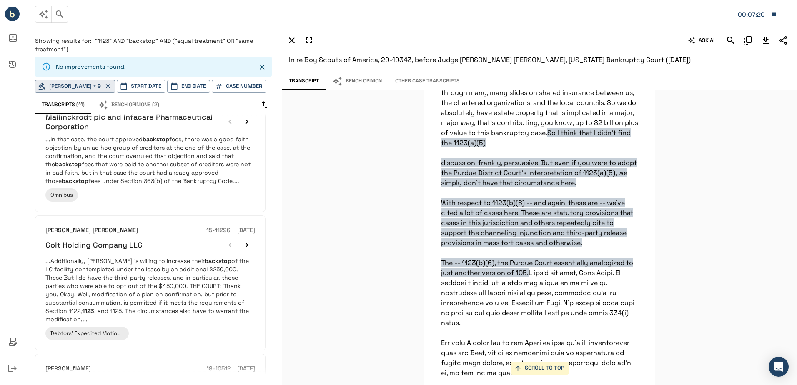
scroll to position [1034, 0]
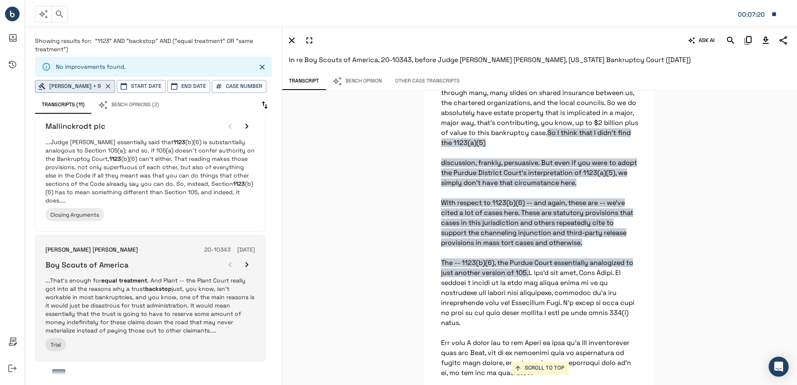
click at [92, 282] on p "...That's enough for equal treatment . And Plant -- the Plant Court really got …" at bounding box center [150, 305] width 210 height 58
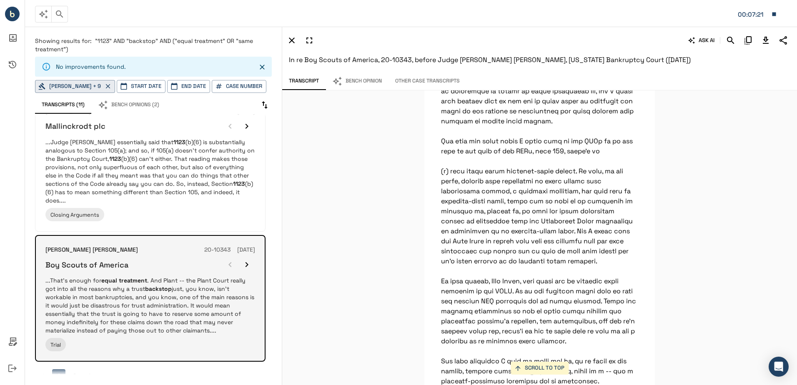
scroll to position [50898, 0]
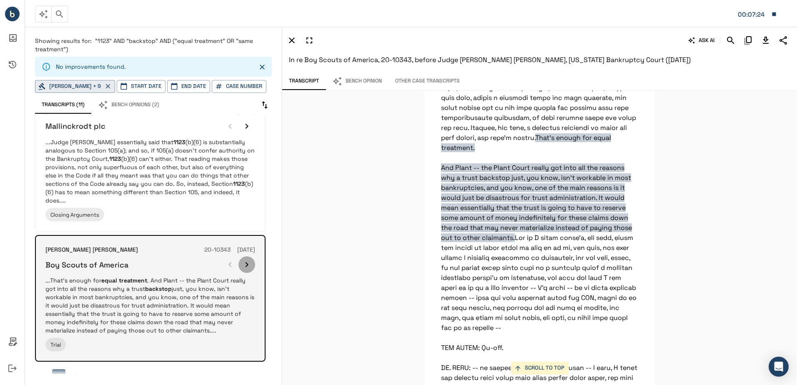
click at [243, 260] on icon "button" at bounding box center [247, 265] width 10 height 10
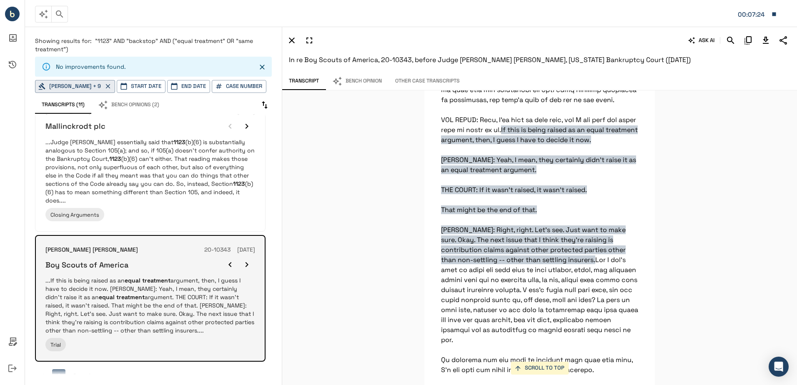
scroll to position [51343, 0]
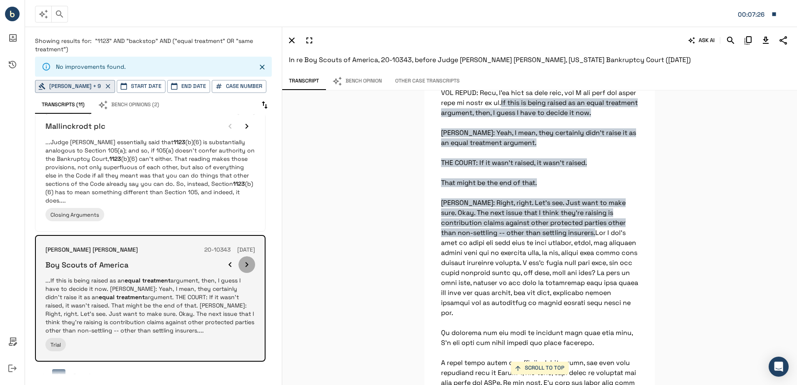
click at [243, 260] on icon "button" at bounding box center [247, 265] width 10 height 10
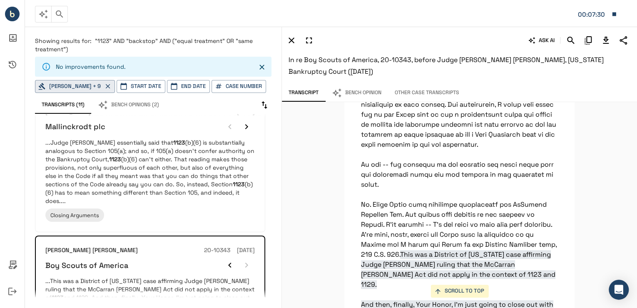
scroll to position [3583, 0]
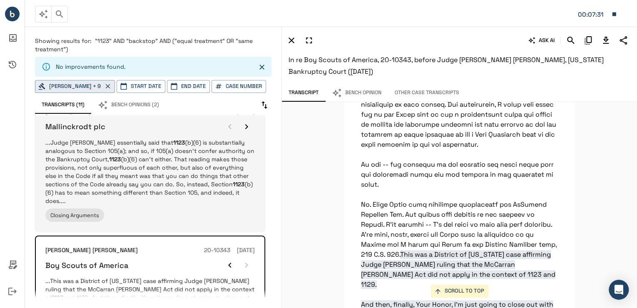
click at [242, 173] on p "...Judge [PERSON_NAME] essentially said that 1123 (b)(6) is substantially analo…" at bounding box center [150, 171] width 210 height 67
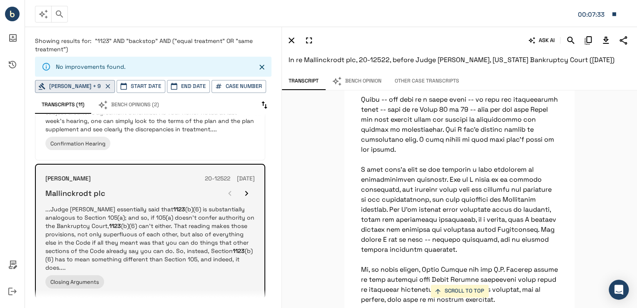
scroll to position [8395, 0]
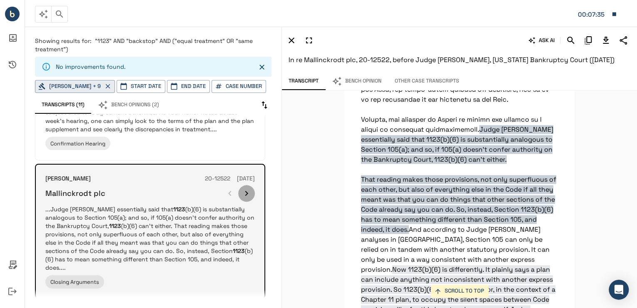
click at [250, 188] on icon "button" at bounding box center [247, 193] width 10 height 10
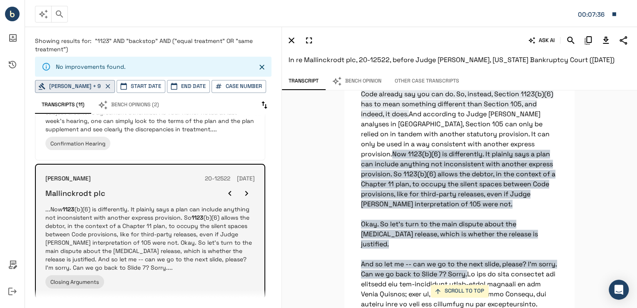
scroll to position [8550, 0]
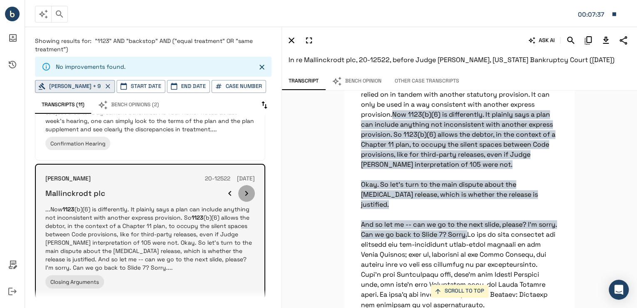
click at [250, 188] on icon "button" at bounding box center [247, 193] width 10 height 10
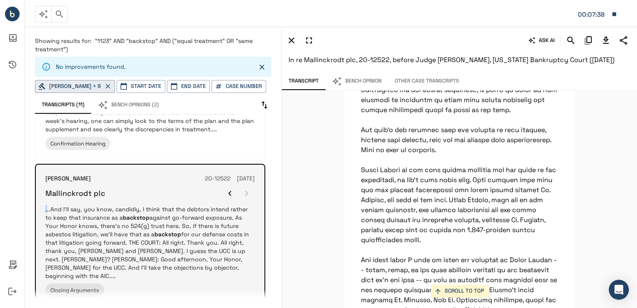
click at [250, 185] on div at bounding box center [238, 193] width 33 height 17
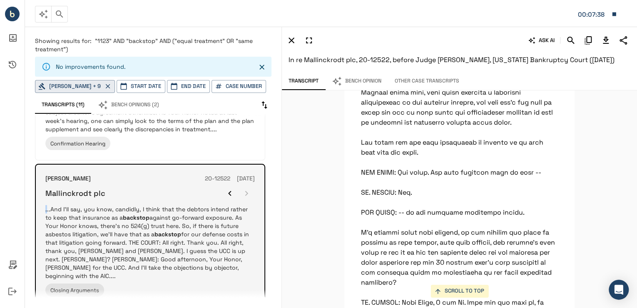
scroll to position [32910, 0]
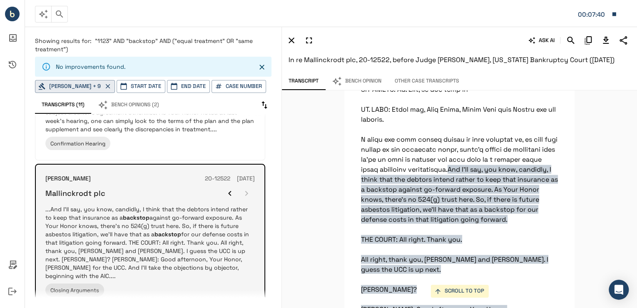
drag, startPoint x: 250, startPoint y: 173, endPoint x: 193, endPoint y: 178, distance: 56.5
click at [193, 185] on div "Mallinckrodt plc" at bounding box center [150, 193] width 210 height 17
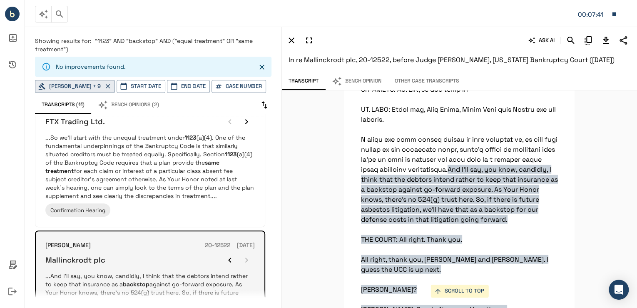
click at [193, 178] on p "...So we'll start with the unequal treatment under 1123 (a)(4). One of the fund…" at bounding box center [150, 166] width 210 height 67
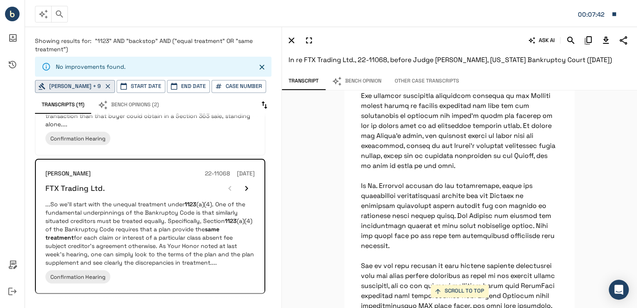
scroll to position [42658, 0]
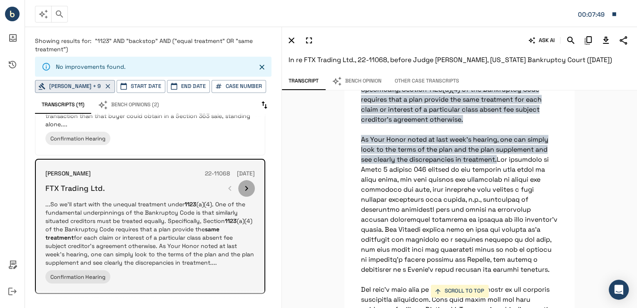
click at [244, 183] on icon "button" at bounding box center [247, 188] width 10 height 10
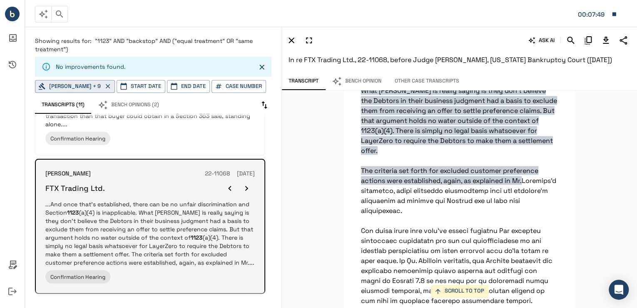
scroll to position [40629, 0]
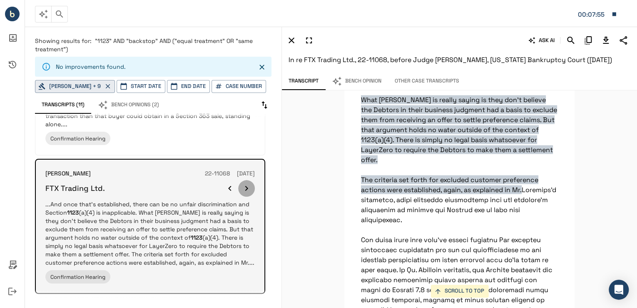
click at [241, 180] on button "button" at bounding box center [246, 188] width 17 height 17
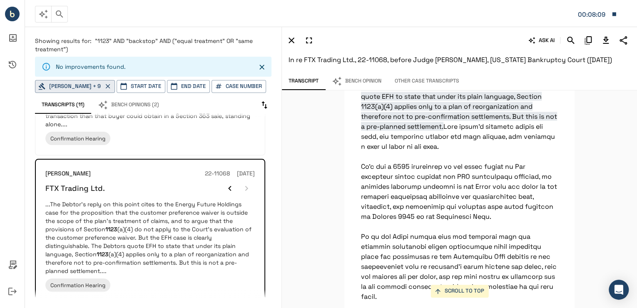
scroll to position [43865, 0]
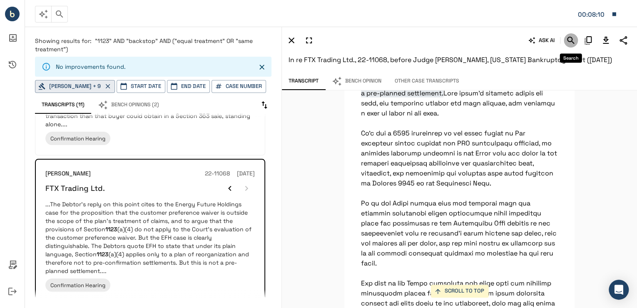
click at [567, 40] on icon "Search" at bounding box center [571, 40] width 10 height 10
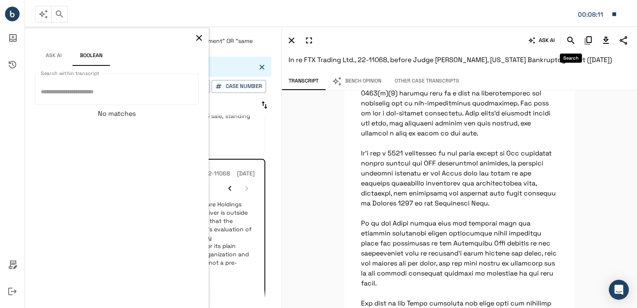
drag, startPoint x: 564, startPoint y: 40, endPoint x: 122, endPoint y: 95, distance: 446.2
click at [122, 95] on textarea "Search within transcript" at bounding box center [117, 89] width 152 height 18
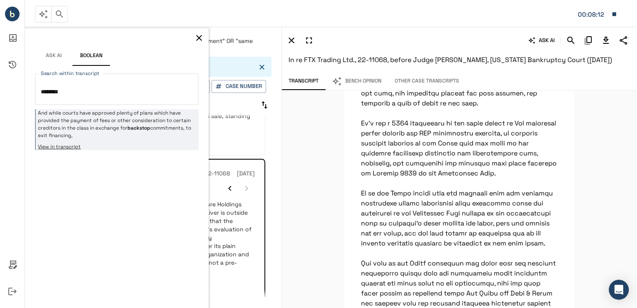
type textarea "********"
click at [101, 128] on p "And while courts have approved plenty of plans which have provided the payment …" at bounding box center [117, 124] width 159 height 30
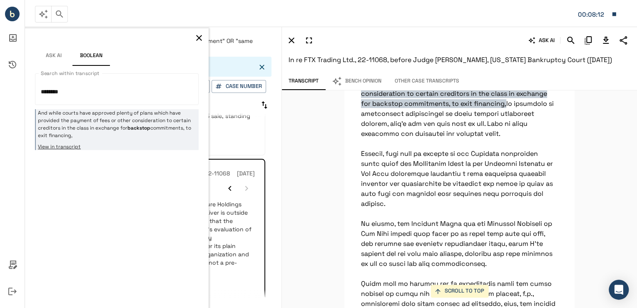
scroll to position [43183, 0]
click at [202, 35] on icon "button" at bounding box center [199, 38] width 10 height 10
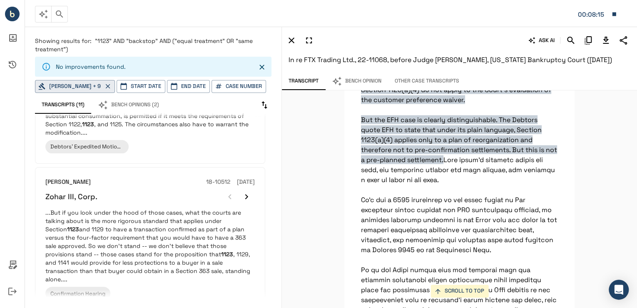
scroll to position [667, 0]
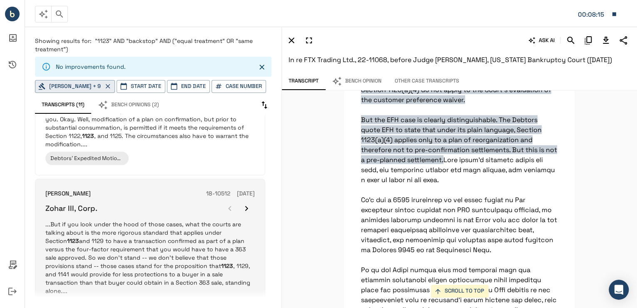
click at [152, 225] on p "...But if you look under the hood of those cases, what the courts are talking a…" at bounding box center [150, 257] width 210 height 75
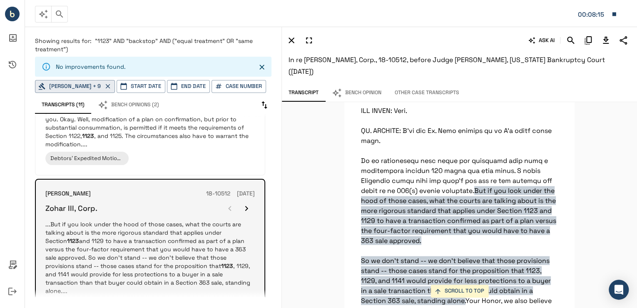
scroll to position [16988, 0]
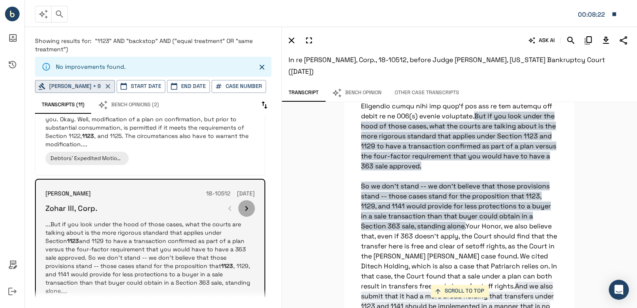
click at [246, 203] on icon "button" at bounding box center [247, 208] width 10 height 10
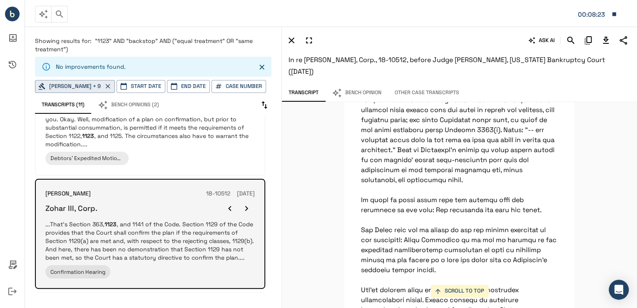
scroll to position [14474, 0]
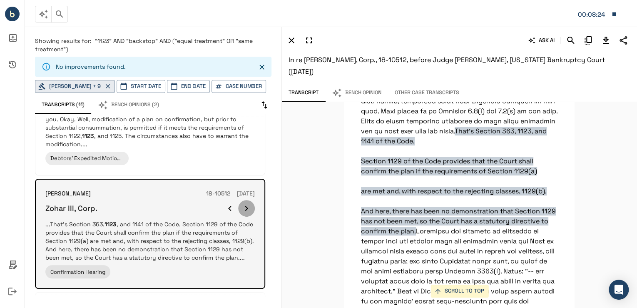
click at [246, 203] on icon "button" at bounding box center [247, 208] width 10 height 10
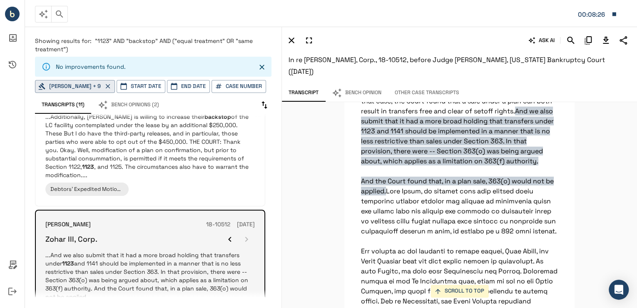
scroll to position [600, 0]
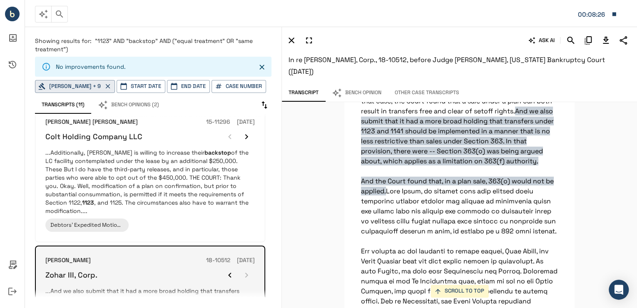
click at [95, 172] on p "...Additionally, [PERSON_NAME] is willing to increase their backstop of the LC …" at bounding box center [150, 181] width 210 height 67
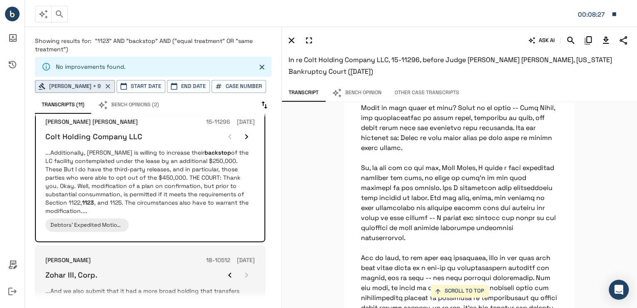
scroll to position [14840, 0]
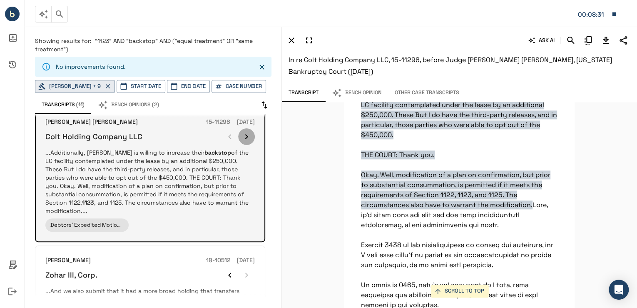
click at [243, 132] on icon "button" at bounding box center [247, 137] width 10 height 10
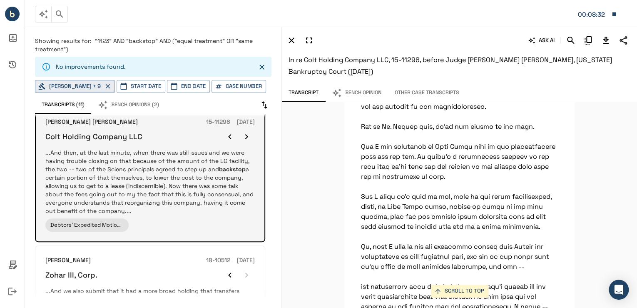
scroll to position [11831, 0]
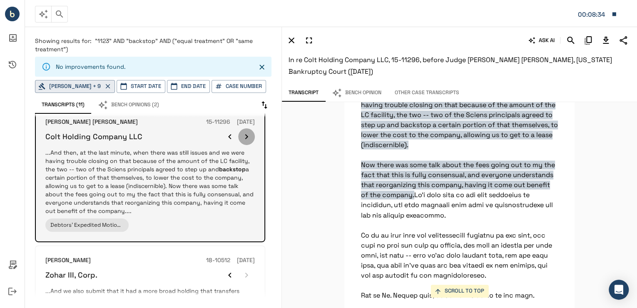
click at [243, 132] on icon "button" at bounding box center [247, 137] width 10 height 10
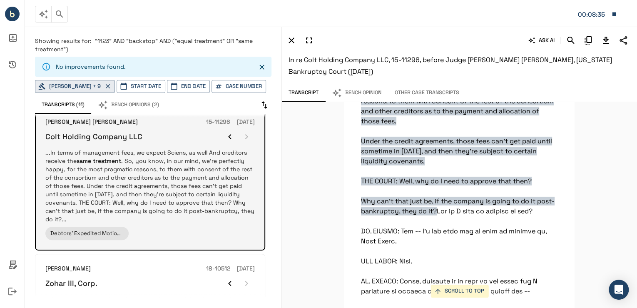
scroll to position [10951, 0]
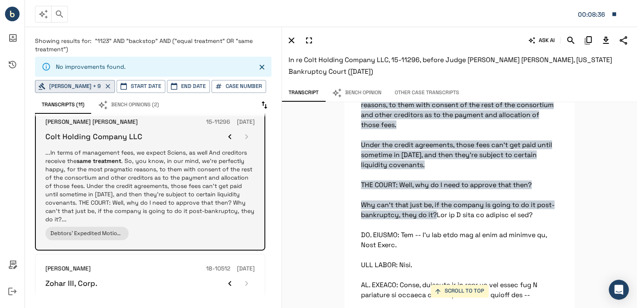
click at [243, 132] on div at bounding box center [238, 136] width 33 height 17
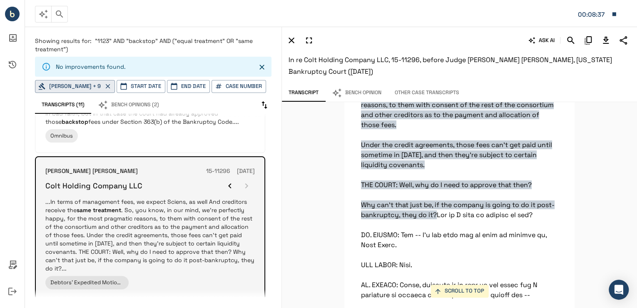
scroll to position [467, 0]
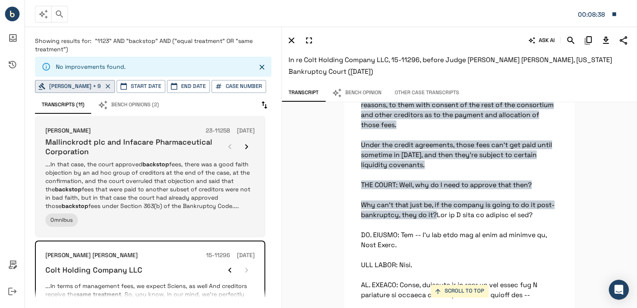
click at [172, 165] on p "...In that case, the court approved backstop fees, there was a good faith objec…" at bounding box center [150, 185] width 210 height 50
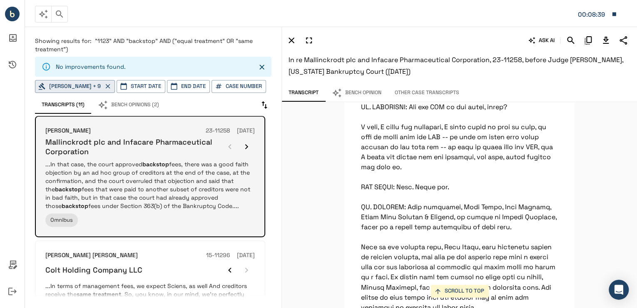
scroll to position [29332, 0]
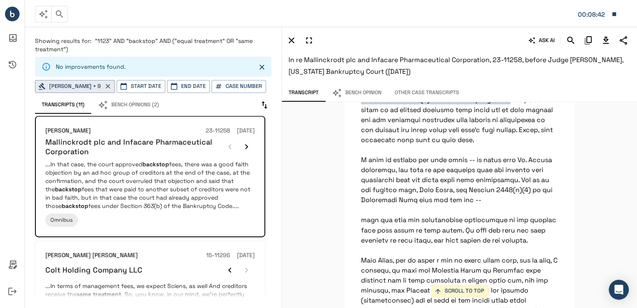
drag, startPoint x: 243, startPoint y: 145, endPoint x: 387, endPoint y: 185, distance: 148.8
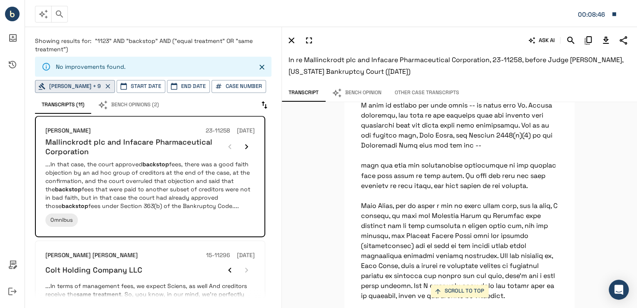
scroll to position [29399, 0]
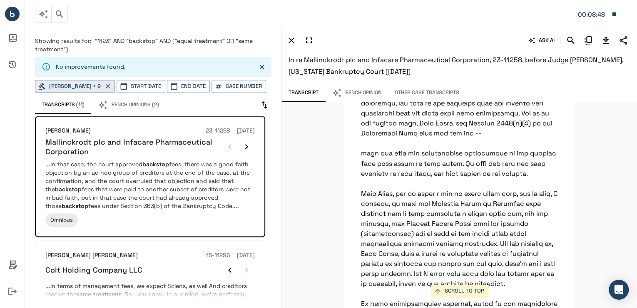
drag, startPoint x: 406, startPoint y: 217, endPoint x: 348, endPoint y: 200, distance: 60.1
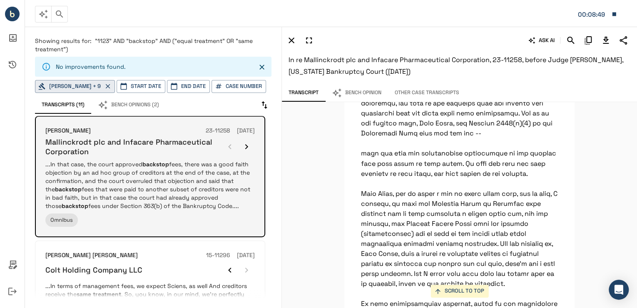
click at [245, 142] on icon "button" at bounding box center [247, 147] width 10 height 10
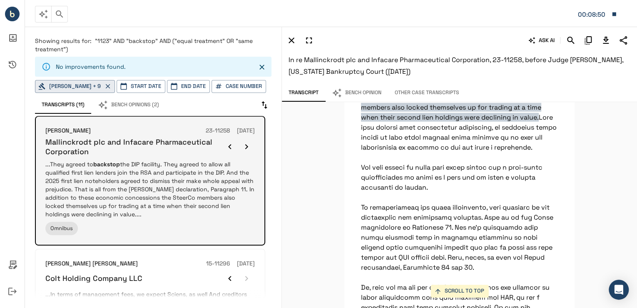
scroll to position [21914, 0]
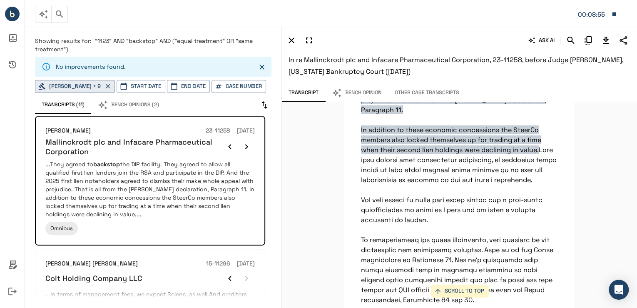
drag, startPoint x: 245, startPoint y: 141, endPoint x: 400, endPoint y: 174, distance: 158.1
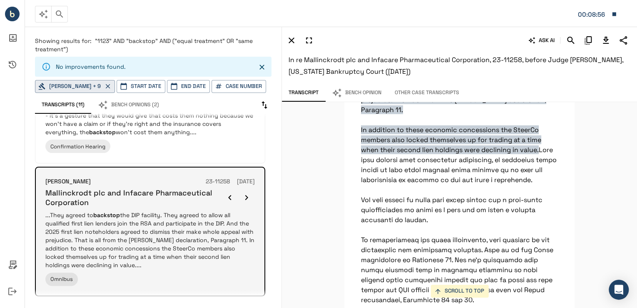
scroll to position [334, 0]
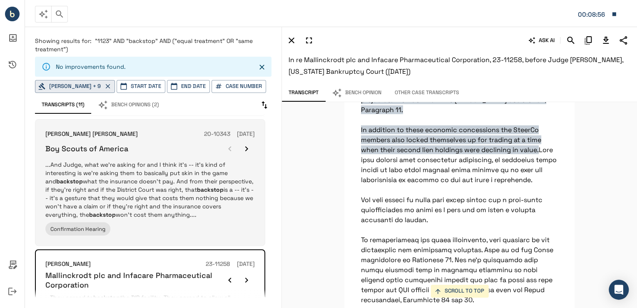
click at [193, 172] on p "...And Judge, what we're asking for and I think it's -- it's kind of interestin…" at bounding box center [150, 189] width 210 height 58
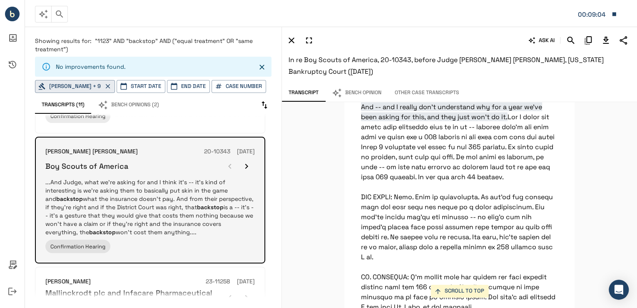
scroll to position [300, 0]
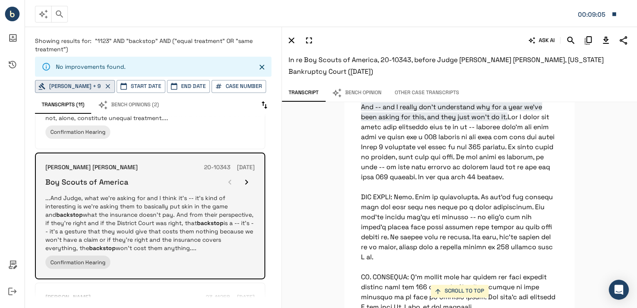
click at [248, 181] on icon "button" at bounding box center [246, 182] width 3 height 5
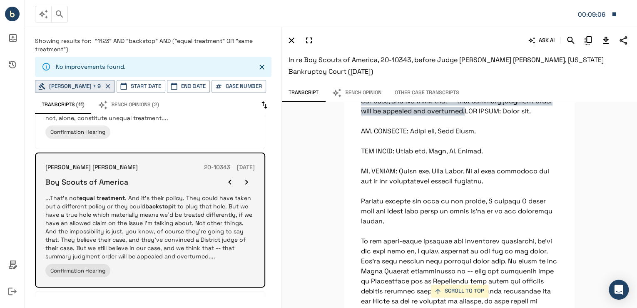
scroll to position [88006, 0]
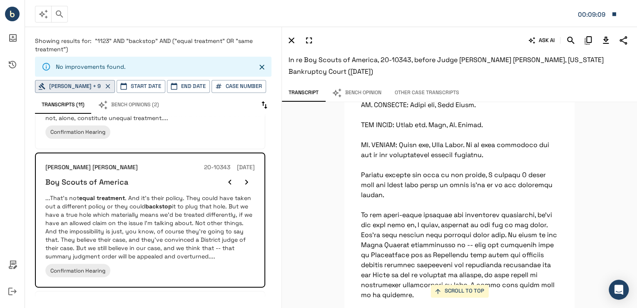
drag, startPoint x: 249, startPoint y: 181, endPoint x: 302, endPoint y: 142, distance: 65.2
click at [302, 142] on div "SCROLL TO TOP And Judge, what we're asking for and I think it's -- it's kind of…" at bounding box center [459, 205] width 355 height 206
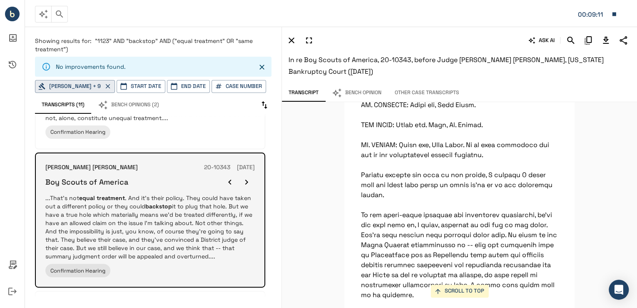
click at [251, 177] on icon "button" at bounding box center [247, 182] width 10 height 10
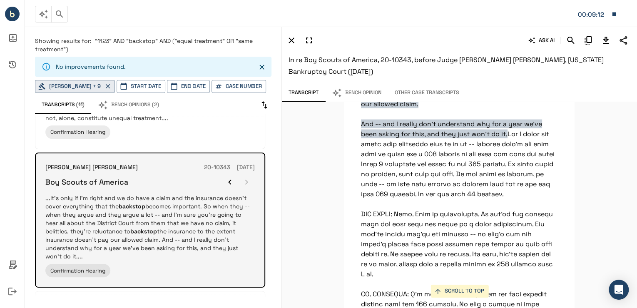
scroll to position [82032, 0]
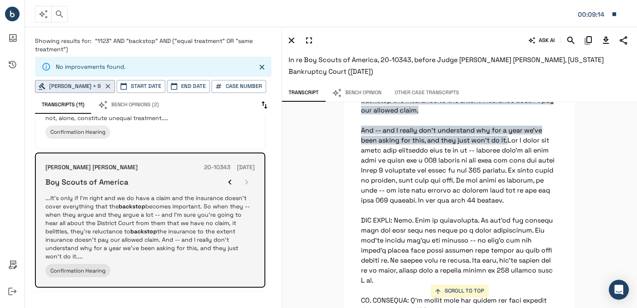
click at [251, 177] on div at bounding box center [238, 182] width 33 height 17
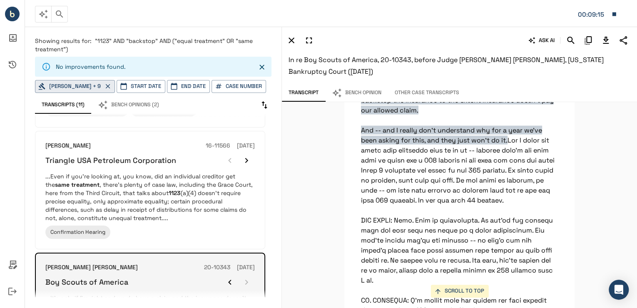
scroll to position [167, 0]
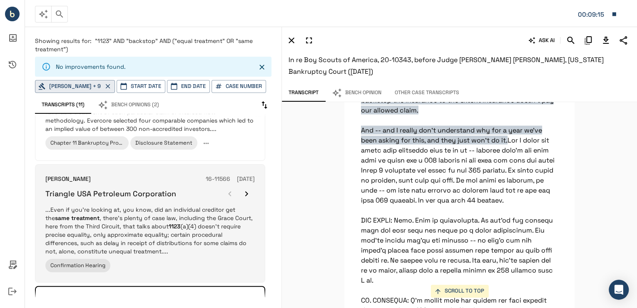
click at [250, 194] on icon "button" at bounding box center [247, 194] width 10 height 10
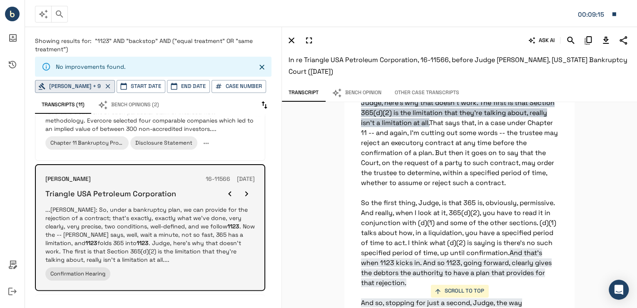
scroll to position [25068, 0]
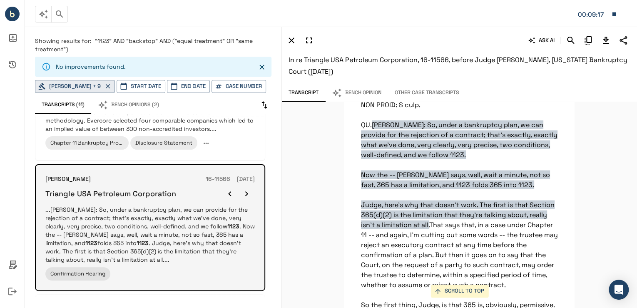
click at [250, 194] on icon "button" at bounding box center [247, 194] width 10 height 10
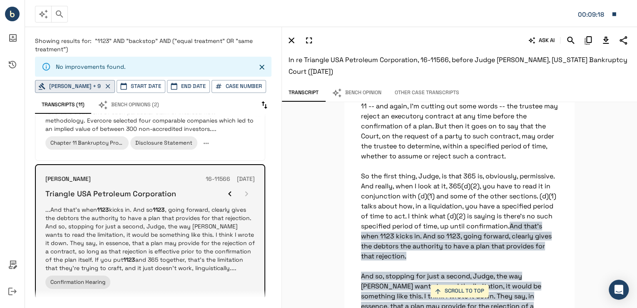
scroll to position [25308, 0]
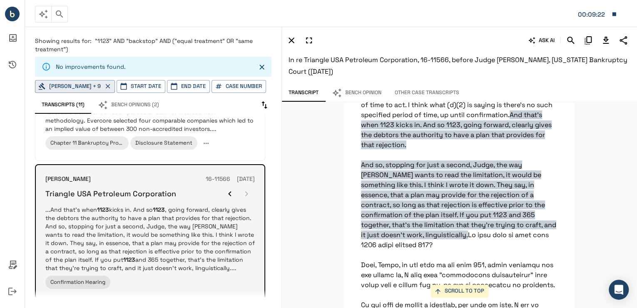
click at [250, 194] on div at bounding box center [238, 193] width 33 height 17
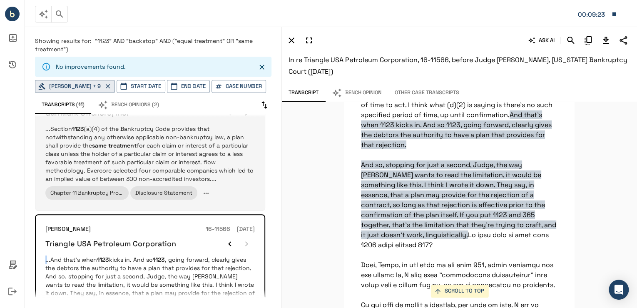
scroll to position [34, 0]
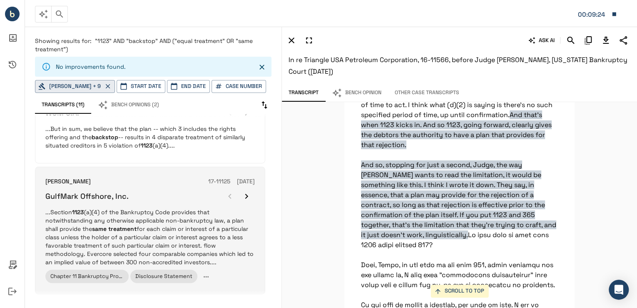
click at [225, 188] on div at bounding box center [238, 196] width 33 height 17
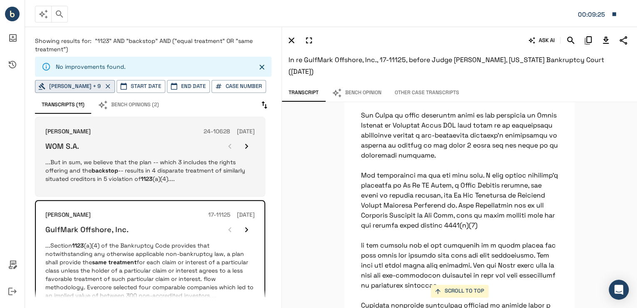
scroll to position [23117, 0]
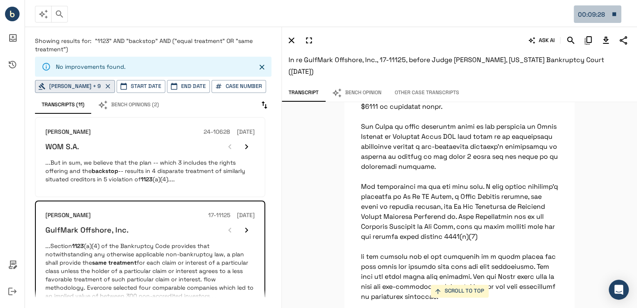
click at [611, 13] on icon "button" at bounding box center [614, 13] width 7 height 7
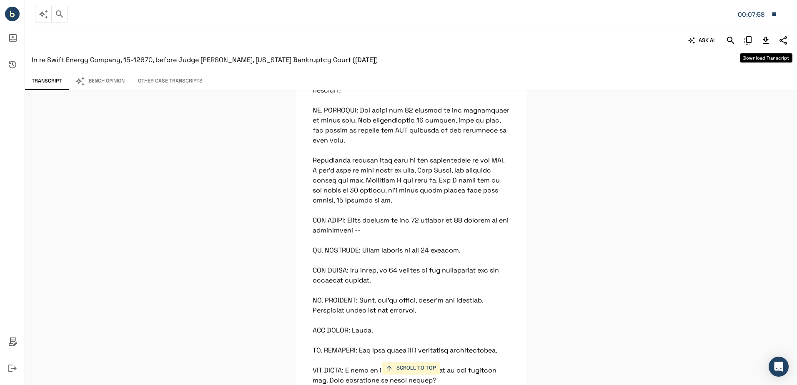
scroll to position [15800, 0]
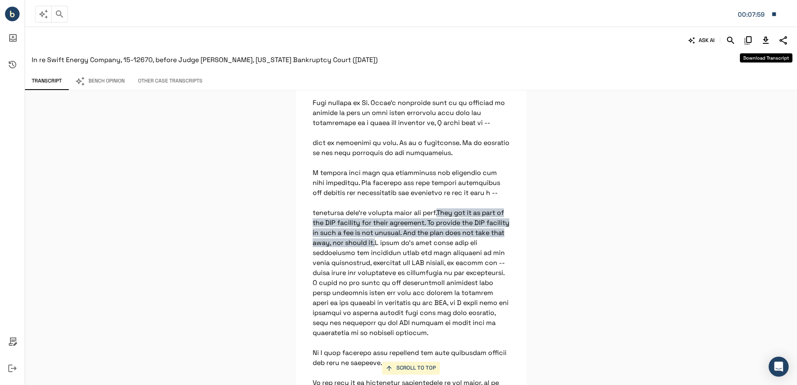
click at [764, 37] on icon "Download Transcript" at bounding box center [765, 40] width 6 height 7
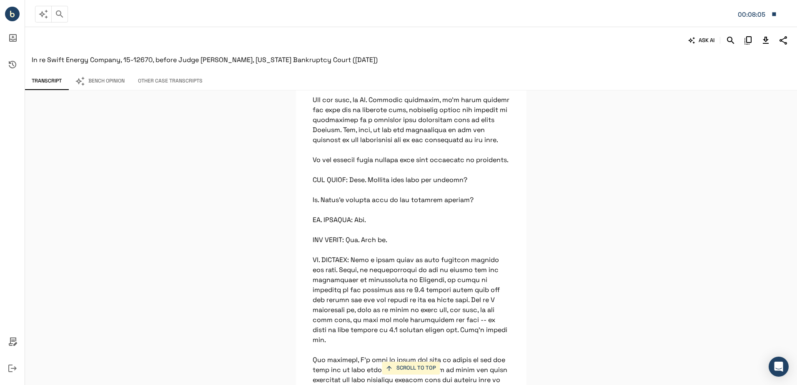
scroll to position [13703, 0]
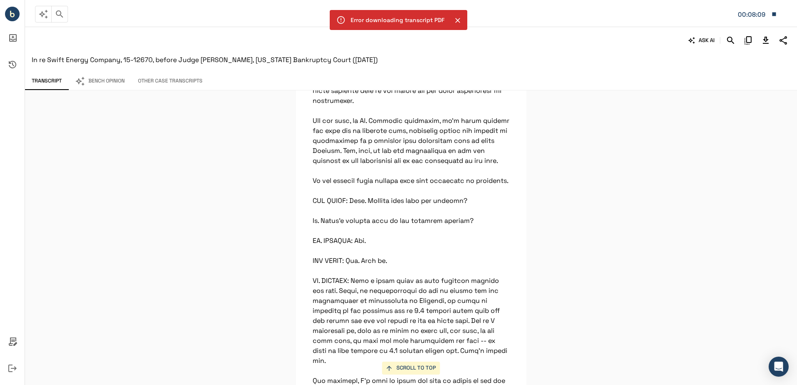
click at [457, 19] on icon "Close" at bounding box center [457, 20] width 8 height 8
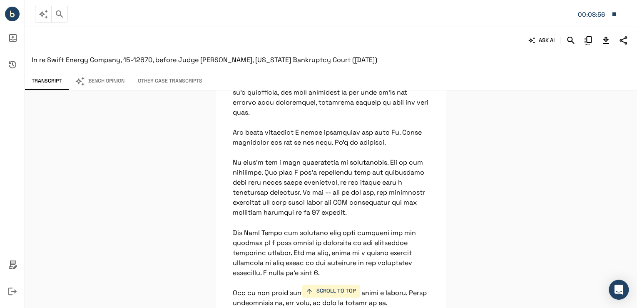
scroll to position [13411, 0]
click at [492, 162] on div "SCROLL TO TOP They got it as part of the DIP facility for their agreement. To p…" at bounding box center [331, 198] width 612 height 217
click at [604, 42] on body "**********" at bounding box center [318, 154] width 637 height 308
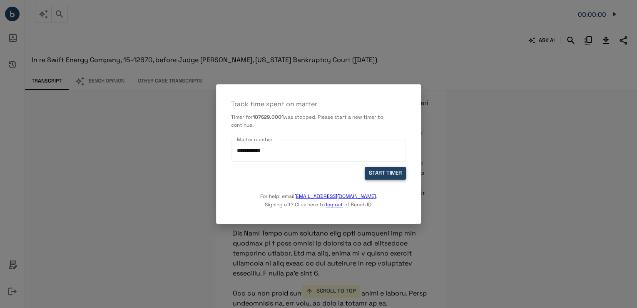
click at [384, 172] on button "START TIMER" at bounding box center [385, 173] width 41 height 13
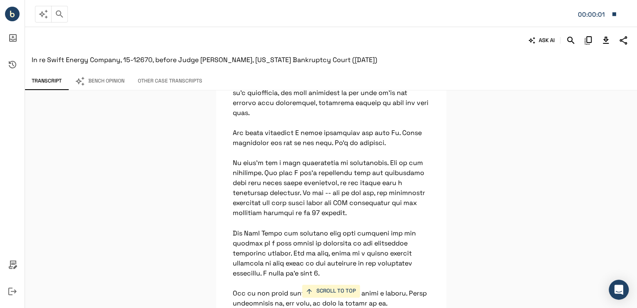
click at [610, 40] on icon "Download Transcript" at bounding box center [606, 40] width 10 height 10
click at [610, 12] on button "00:00:08" at bounding box center [597, 13] width 47 height 17
